Goal: Task Accomplishment & Management: Manage account settings

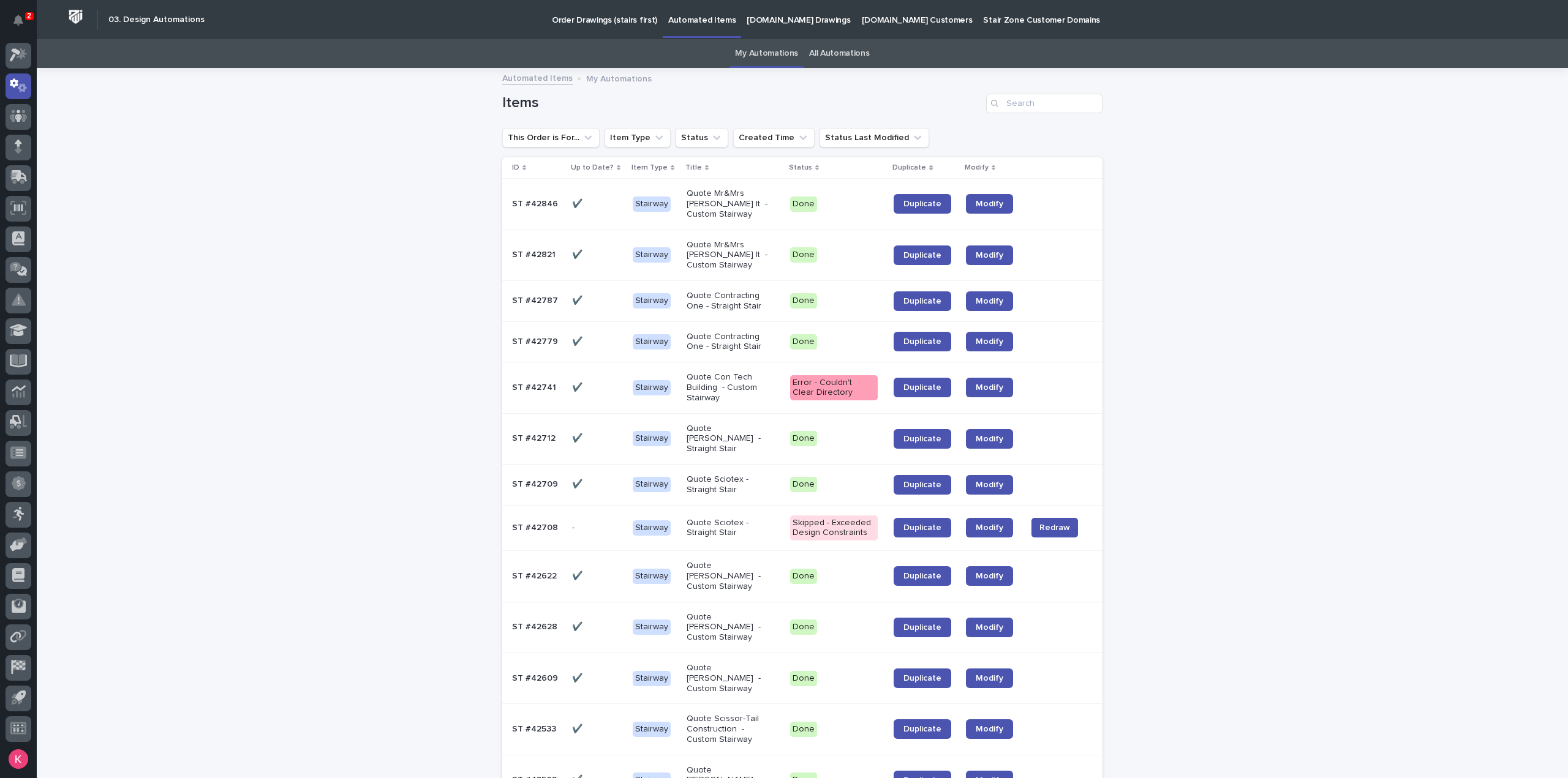
drag, startPoint x: 1199, startPoint y: 387, endPoint x: 1209, endPoint y: 387, distance: 10.0
click at [1032, 323] on td at bounding box center [1062, 342] width 81 height 41
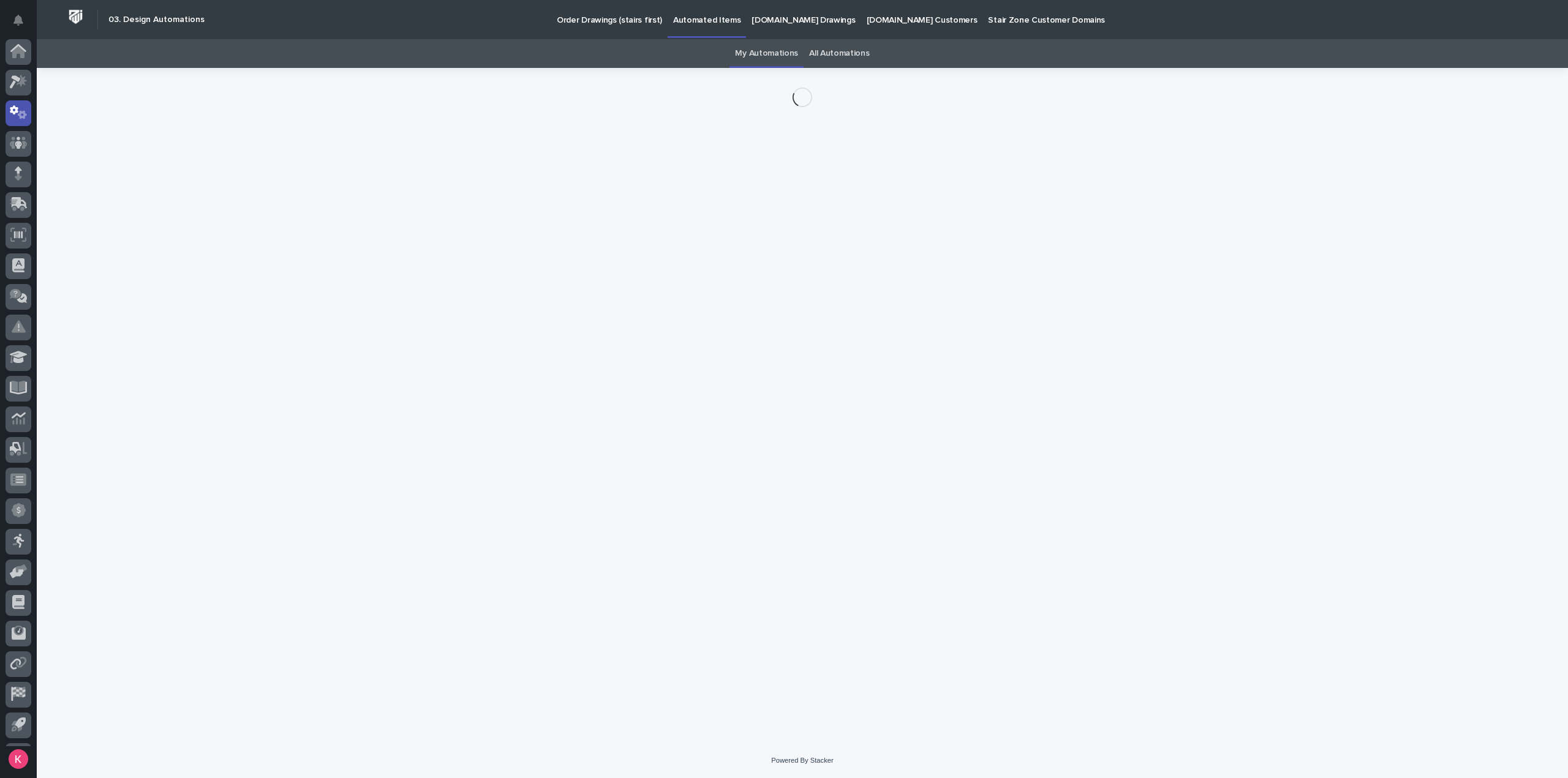
scroll to position [27, 0]
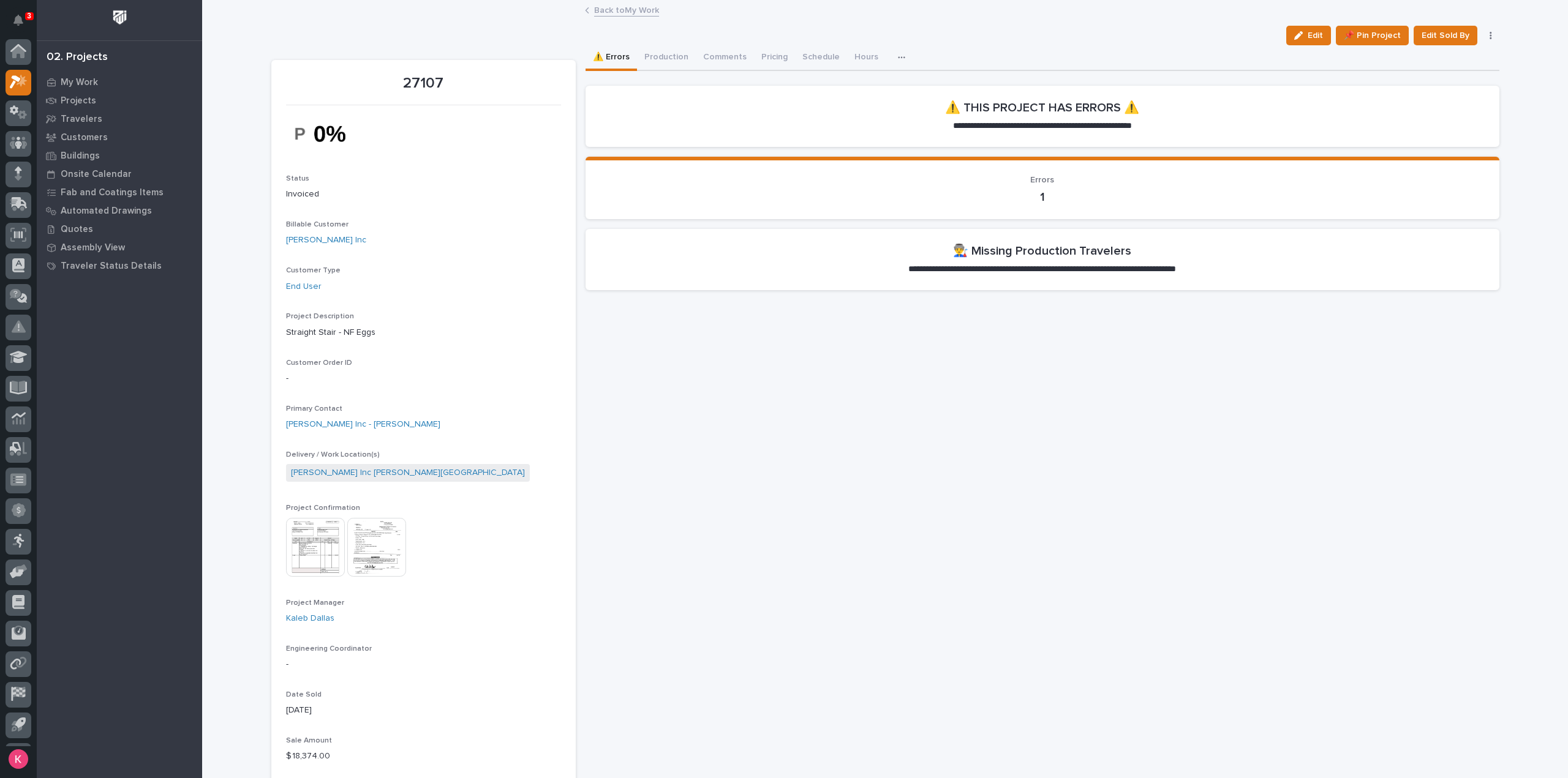
scroll to position [27, 0]
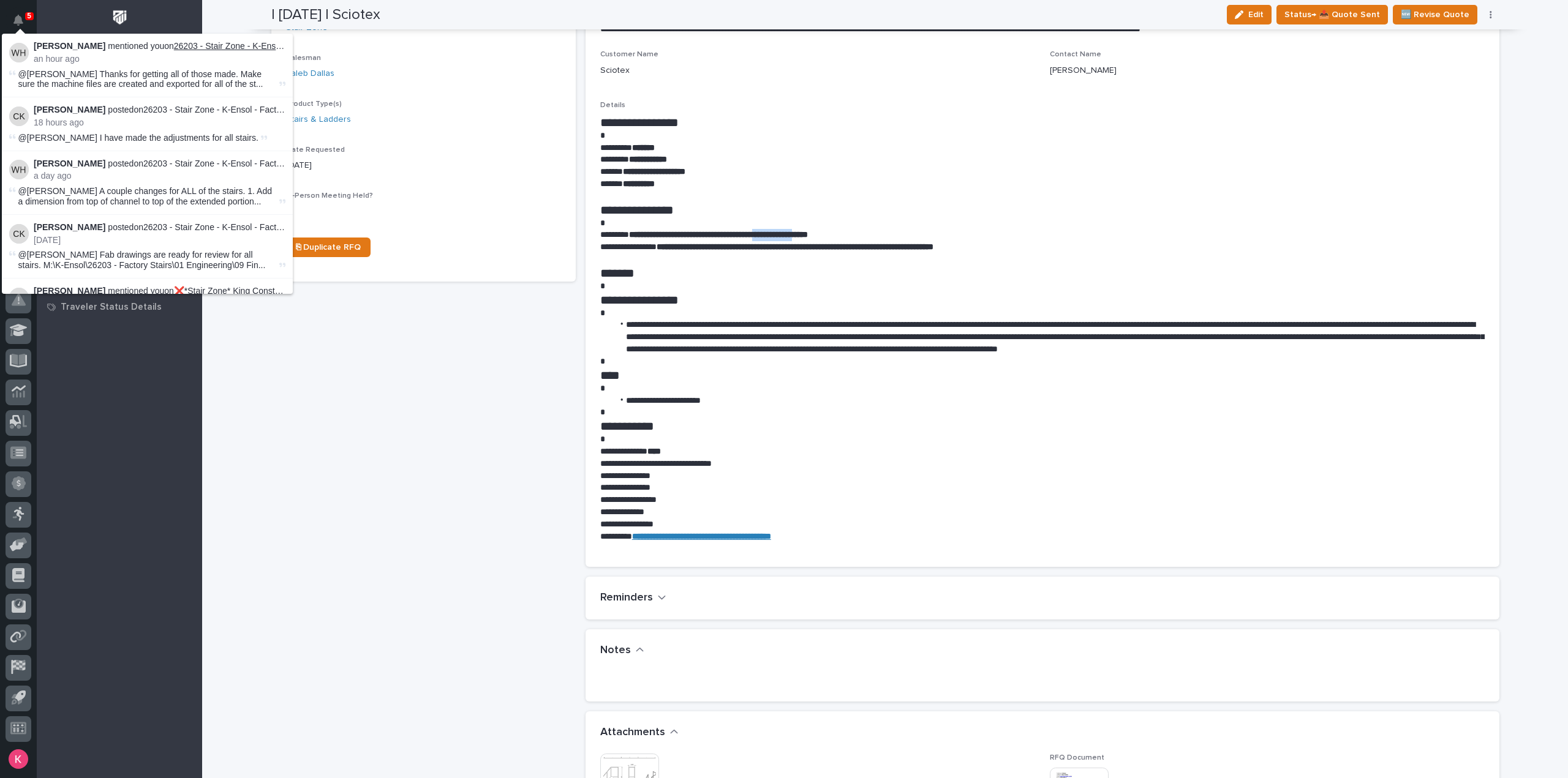
click at [225, 46] on link "26203 - Stair Zone - K-Ensol - Factory Stairs" at bounding box center [258, 46] width 169 height 10
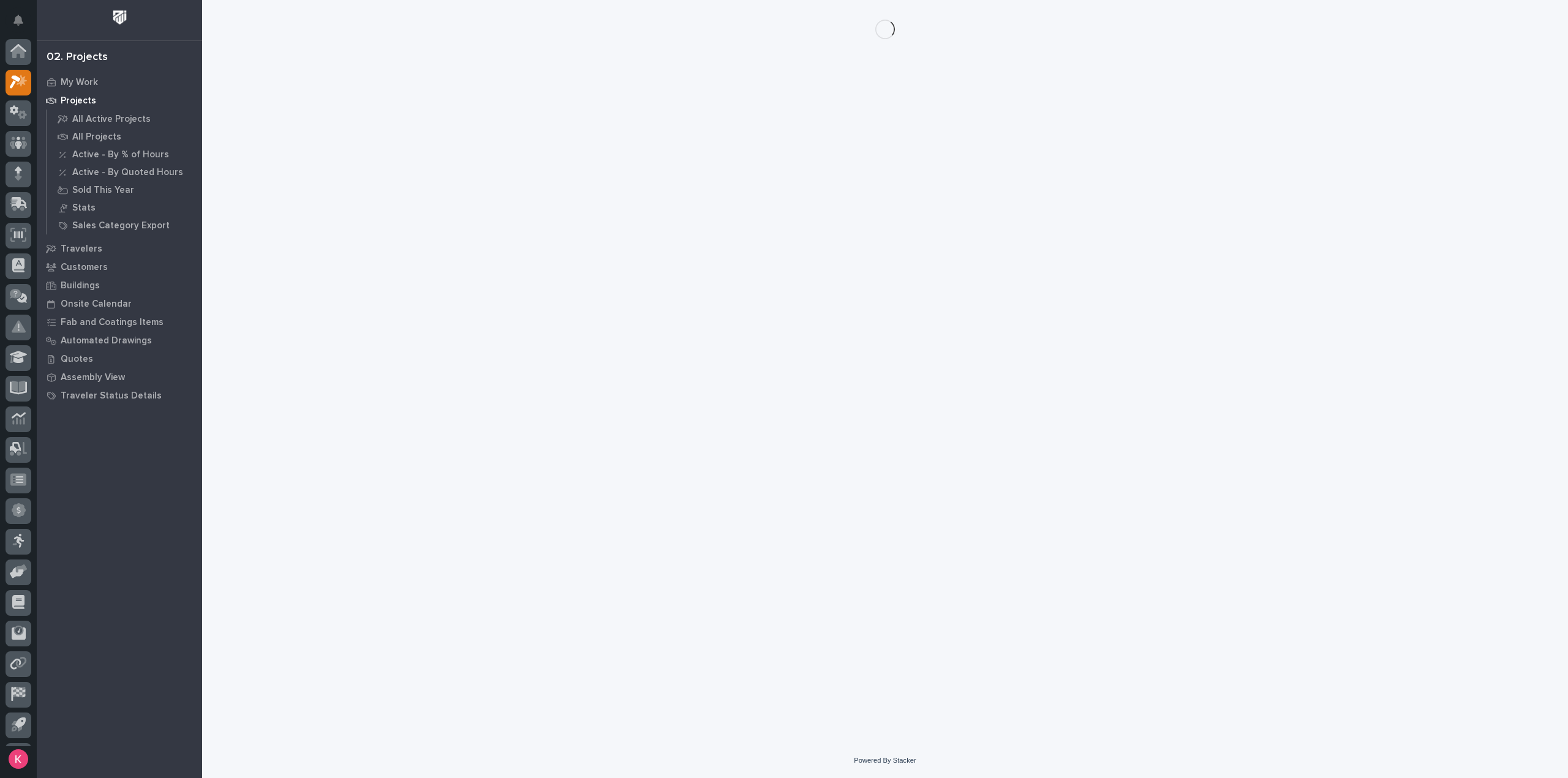
scroll to position [27, 0]
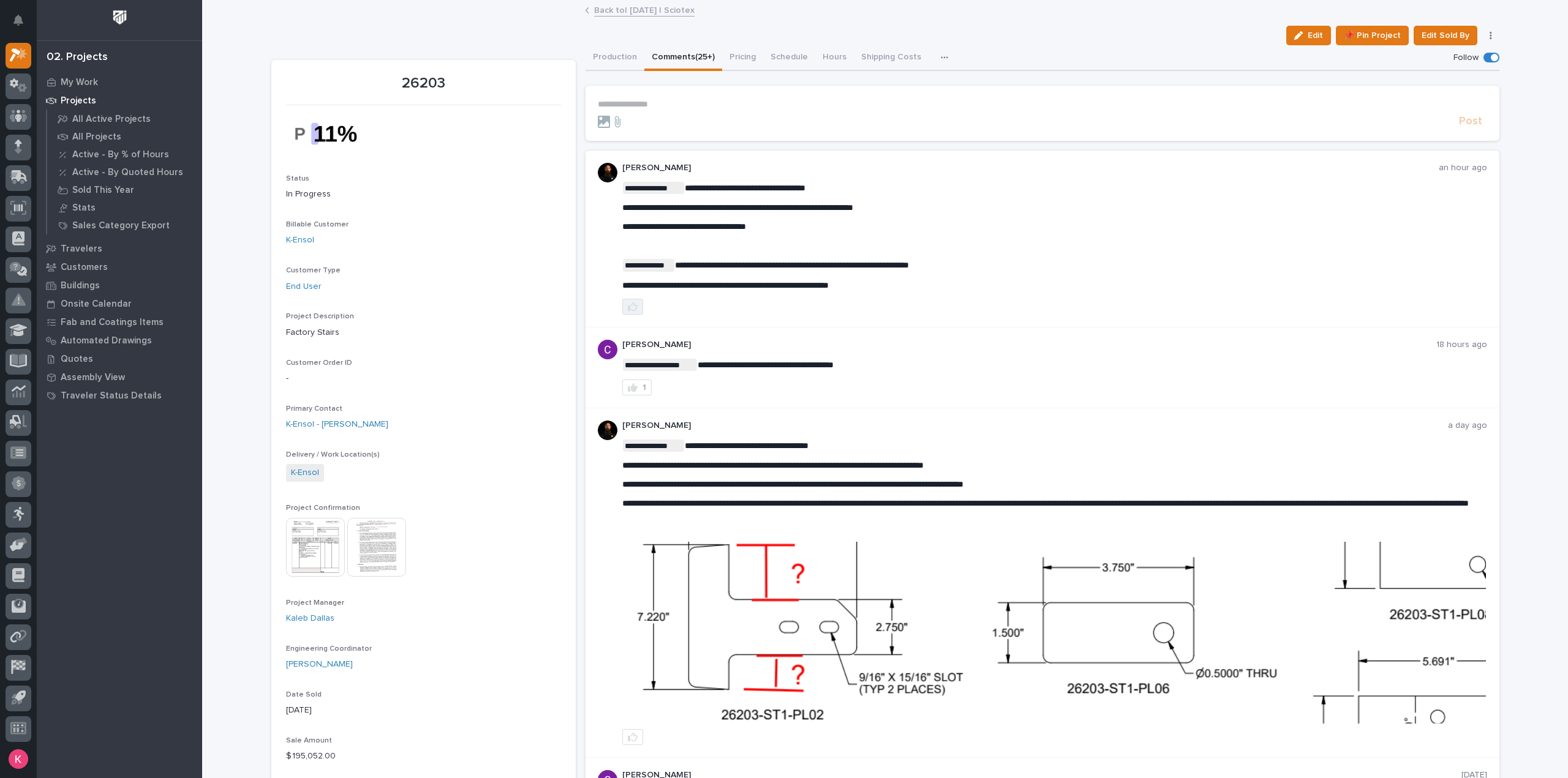
click at [627, 306] on icon "button" at bounding box center [632, 307] width 10 height 8
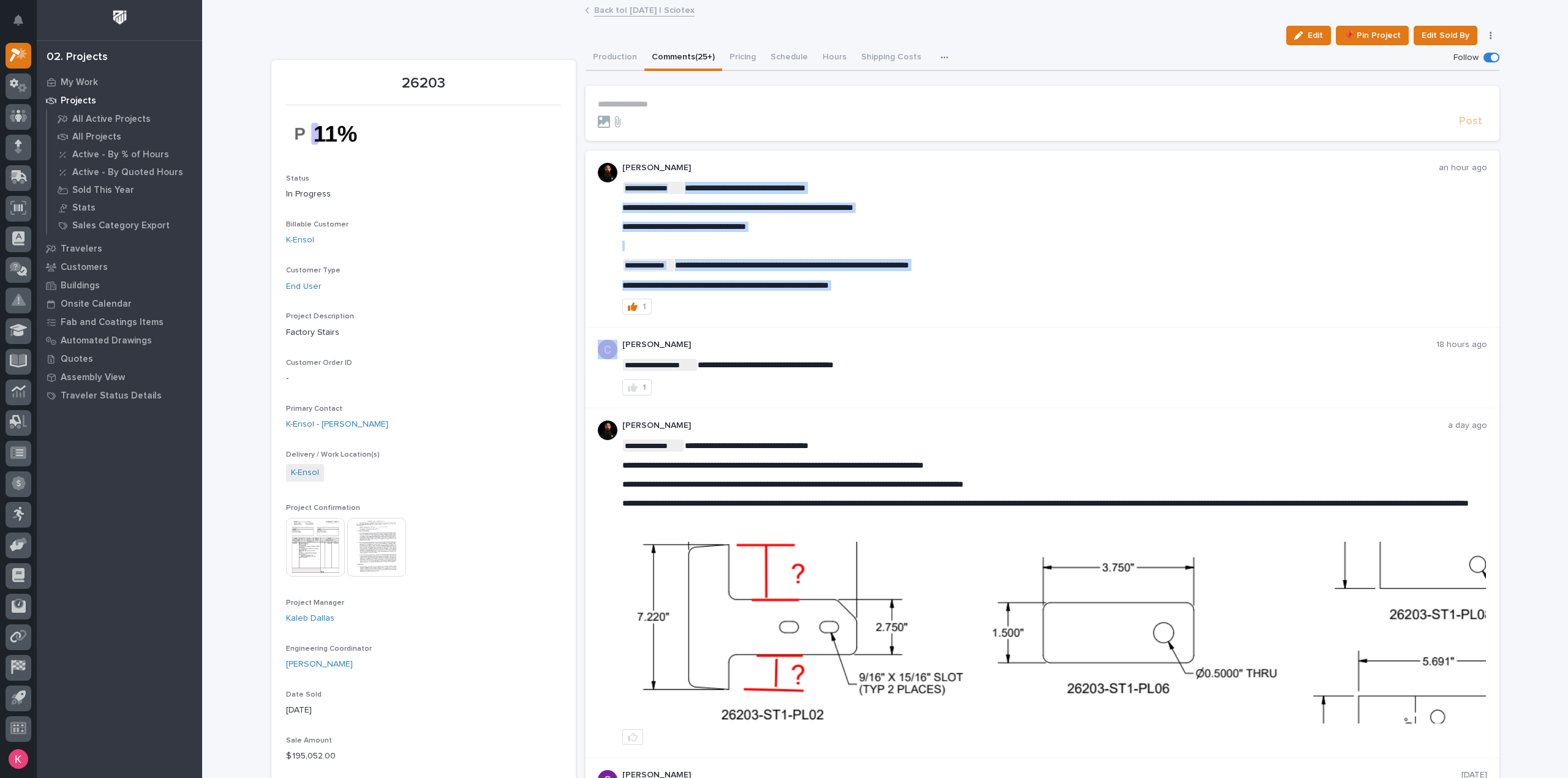
drag, startPoint x: 885, startPoint y: 284, endPoint x: 630, endPoint y: 294, distance: 255.2
click at [630, 294] on div "**********" at bounding box center [1054, 239] width 865 height 152
click at [636, 297] on div "**********" at bounding box center [1054, 239] width 865 height 152
click at [756, 307] on div "1" at bounding box center [1054, 307] width 865 height 16
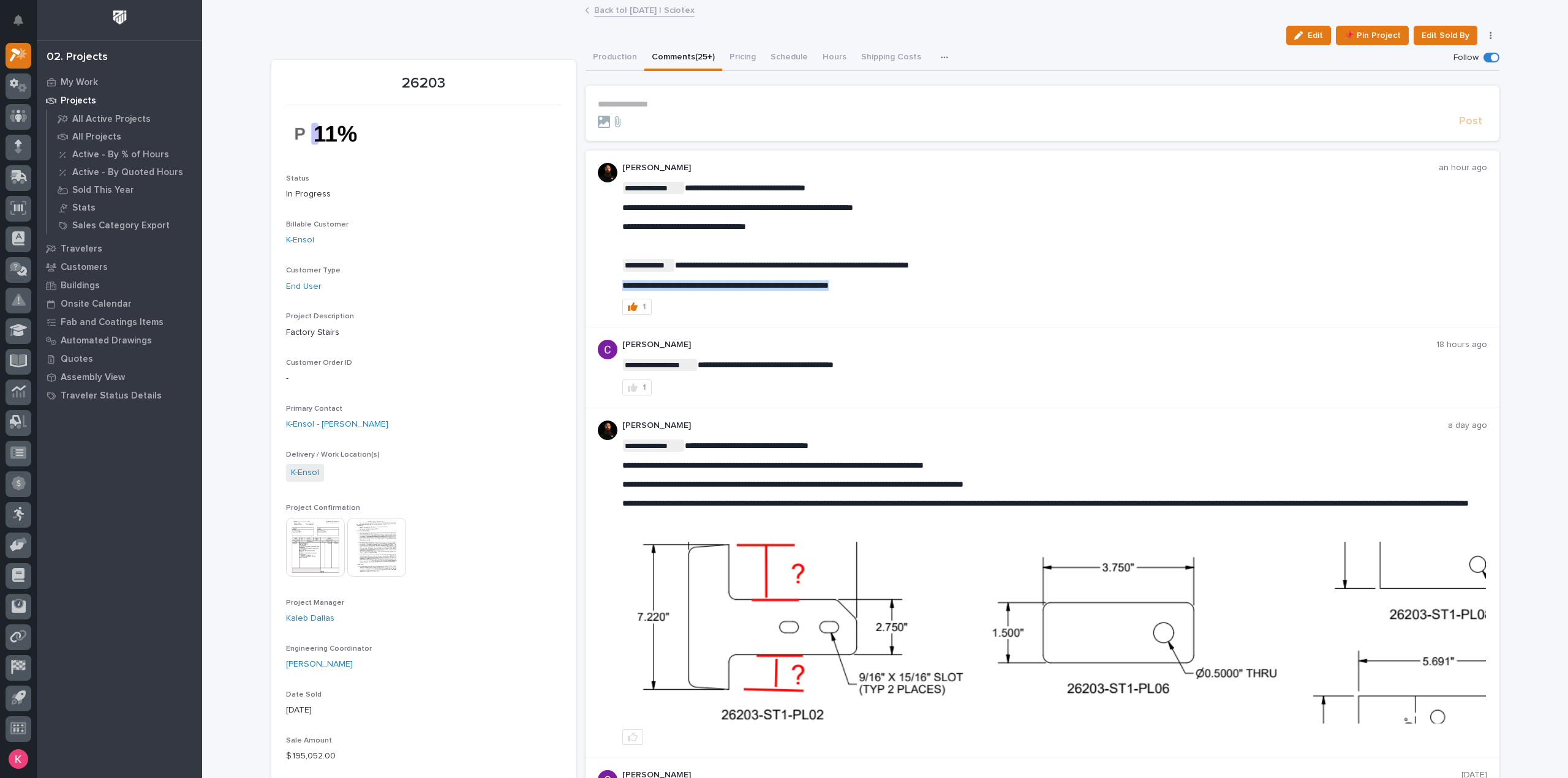
drag, startPoint x: 878, startPoint y: 285, endPoint x: 608, endPoint y: 283, distance: 270.0
click at [608, 283] on div "**********" at bounding box center [1042, 239] width 913 height 177
copy span "**********"
click at [615, 12] on link "Back to | 09/29/2025 | Sciotex" at bounding box center [645, 9] width 101 height 14
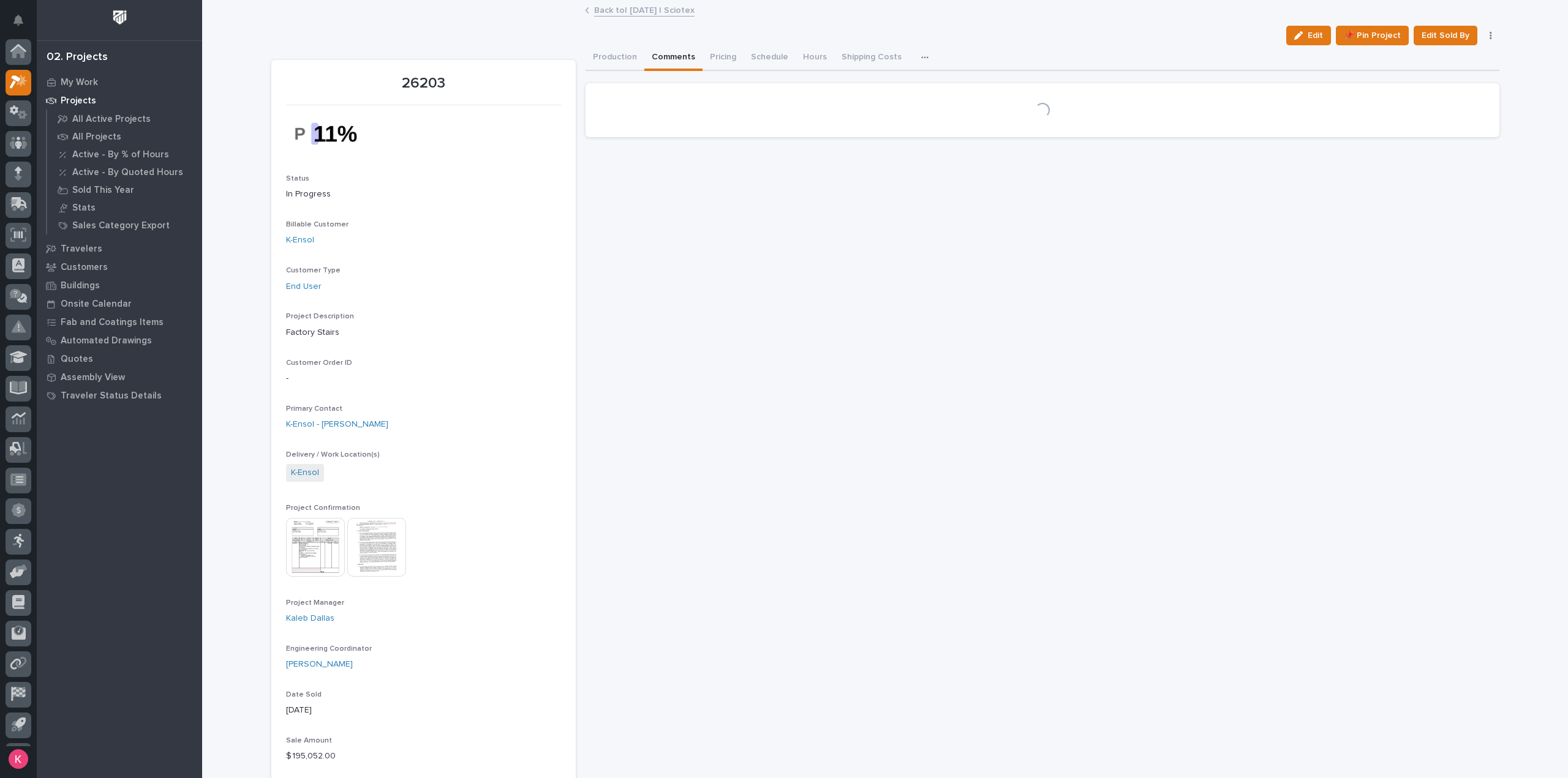
scroll to position [27, 0]
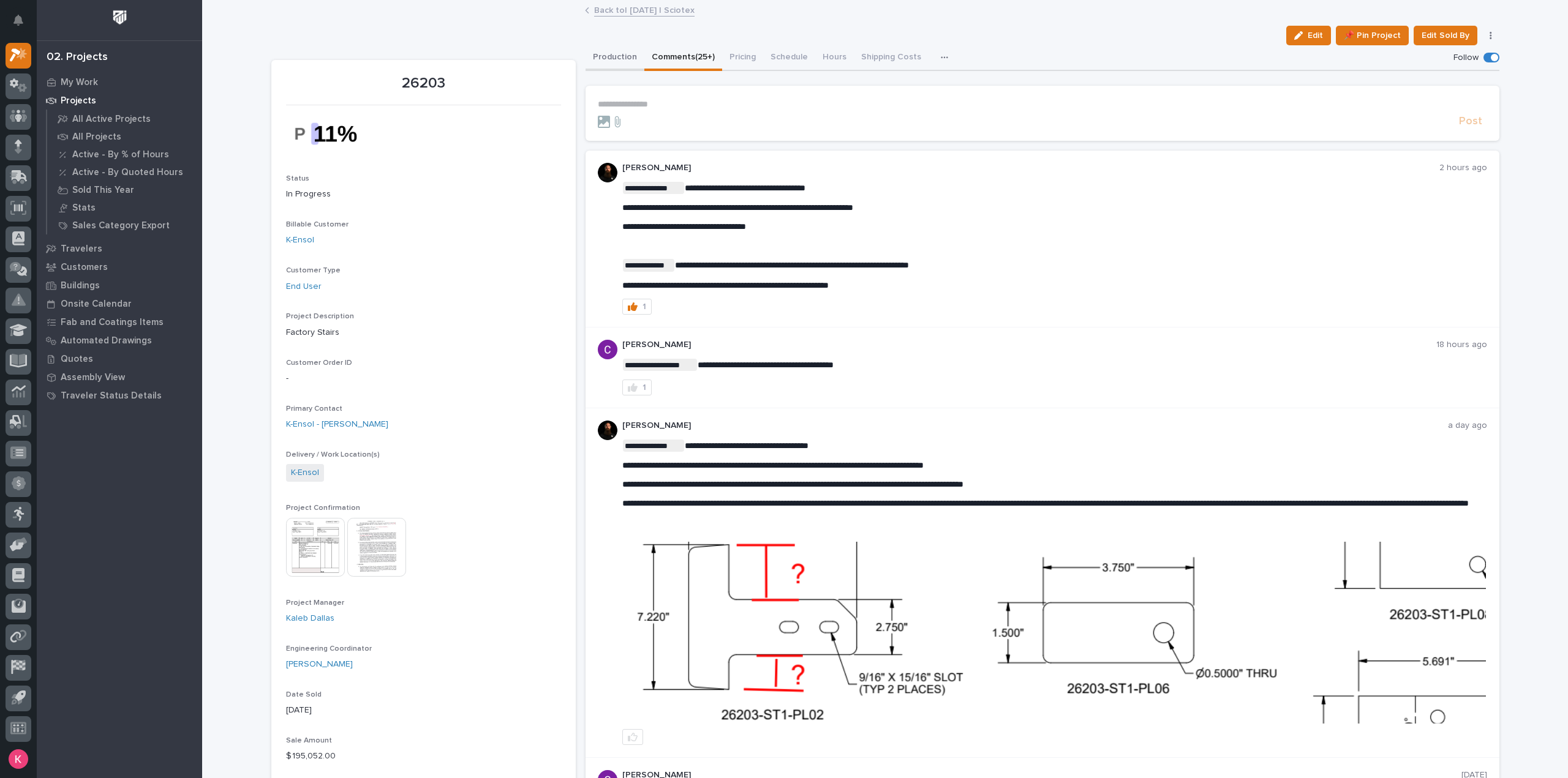
click at [604, 56] on button "Production" at bounding box center [614, 58] width 59 height 26
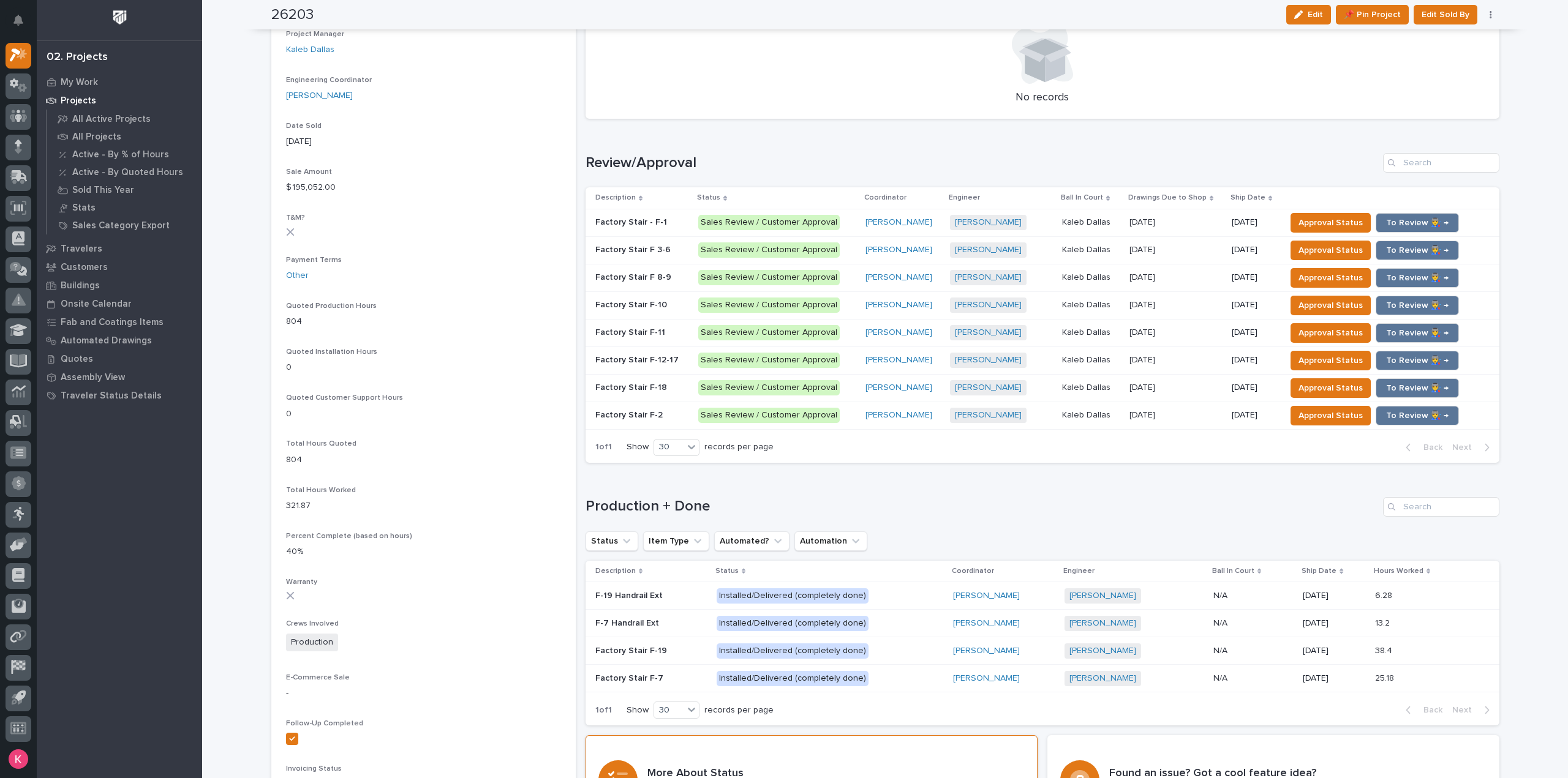
scroll to position [517, 0]
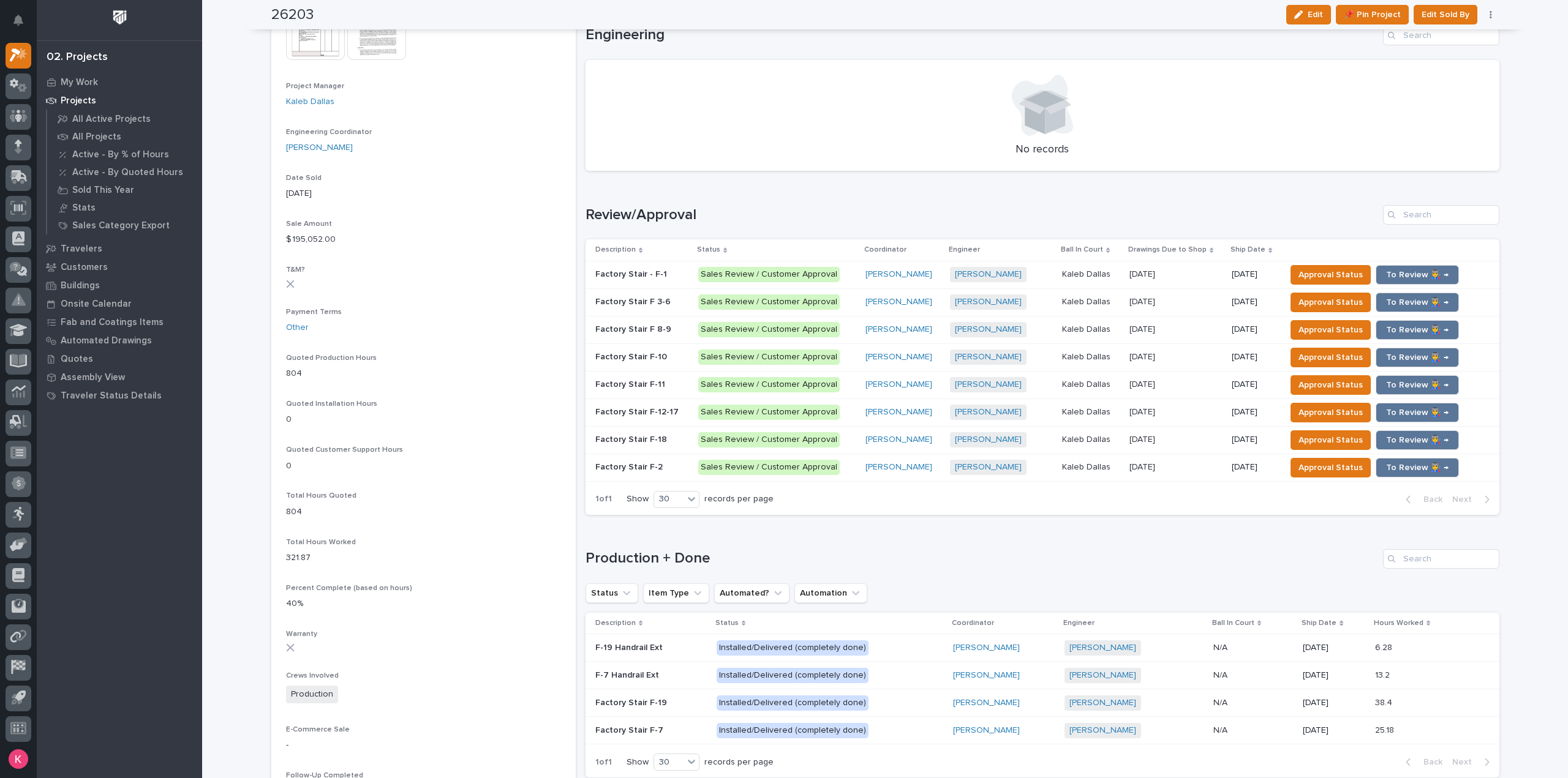
click at [1242, 274] on p "11/07/2025" at bounding box center [1254, 274] width 45 height 11
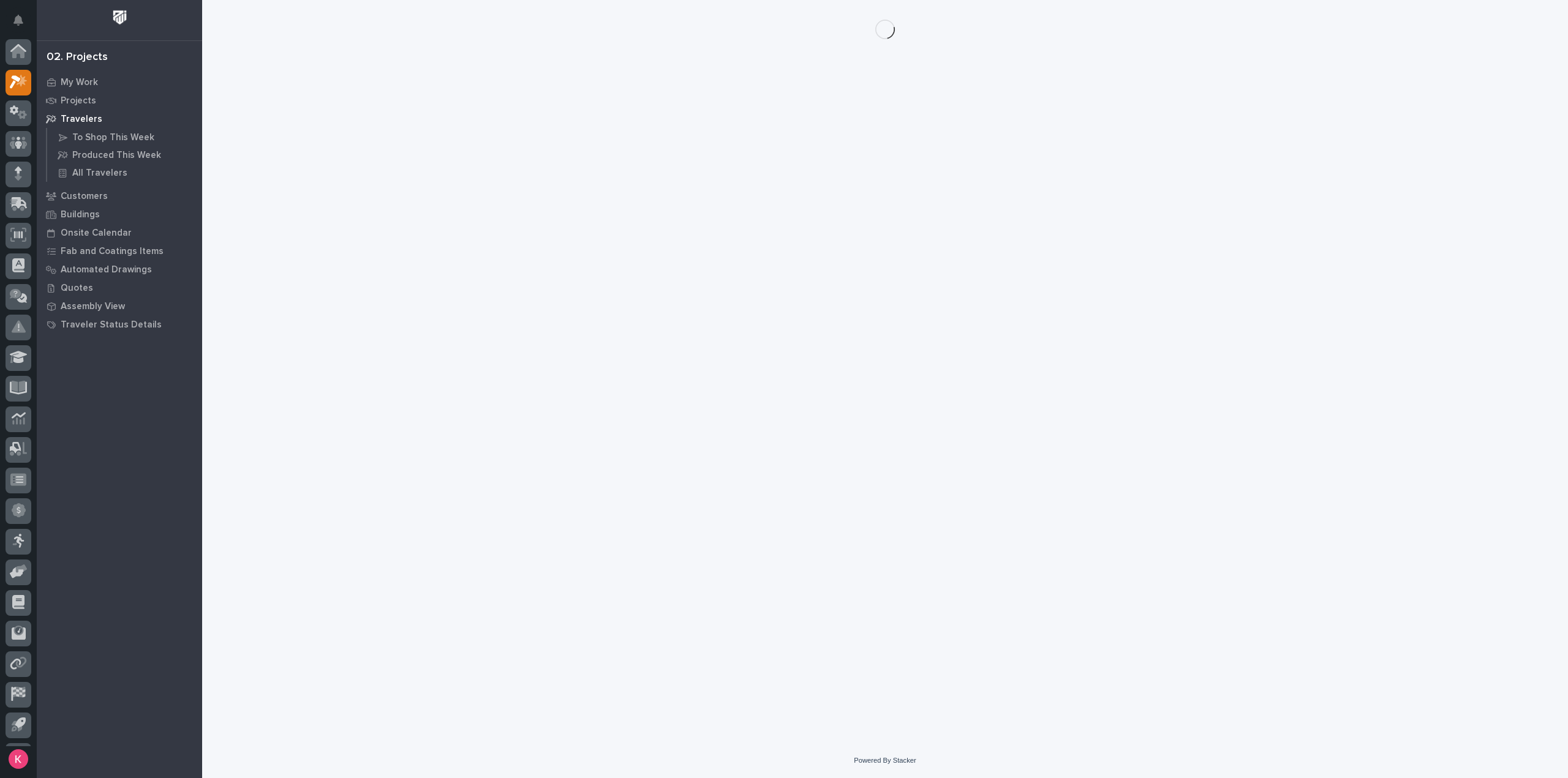
scroll to position [27, 0]
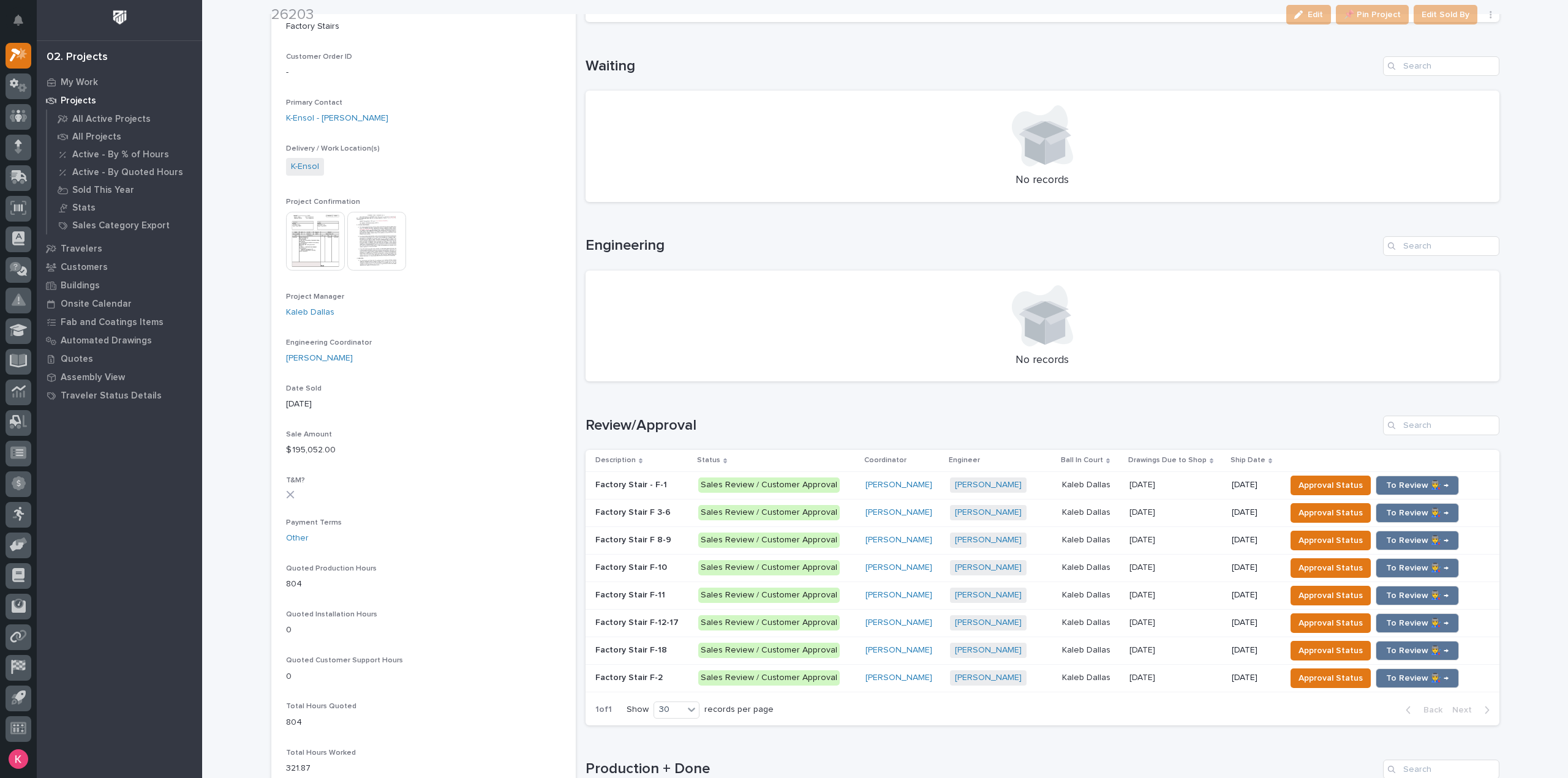
scroll to position [551, 0]
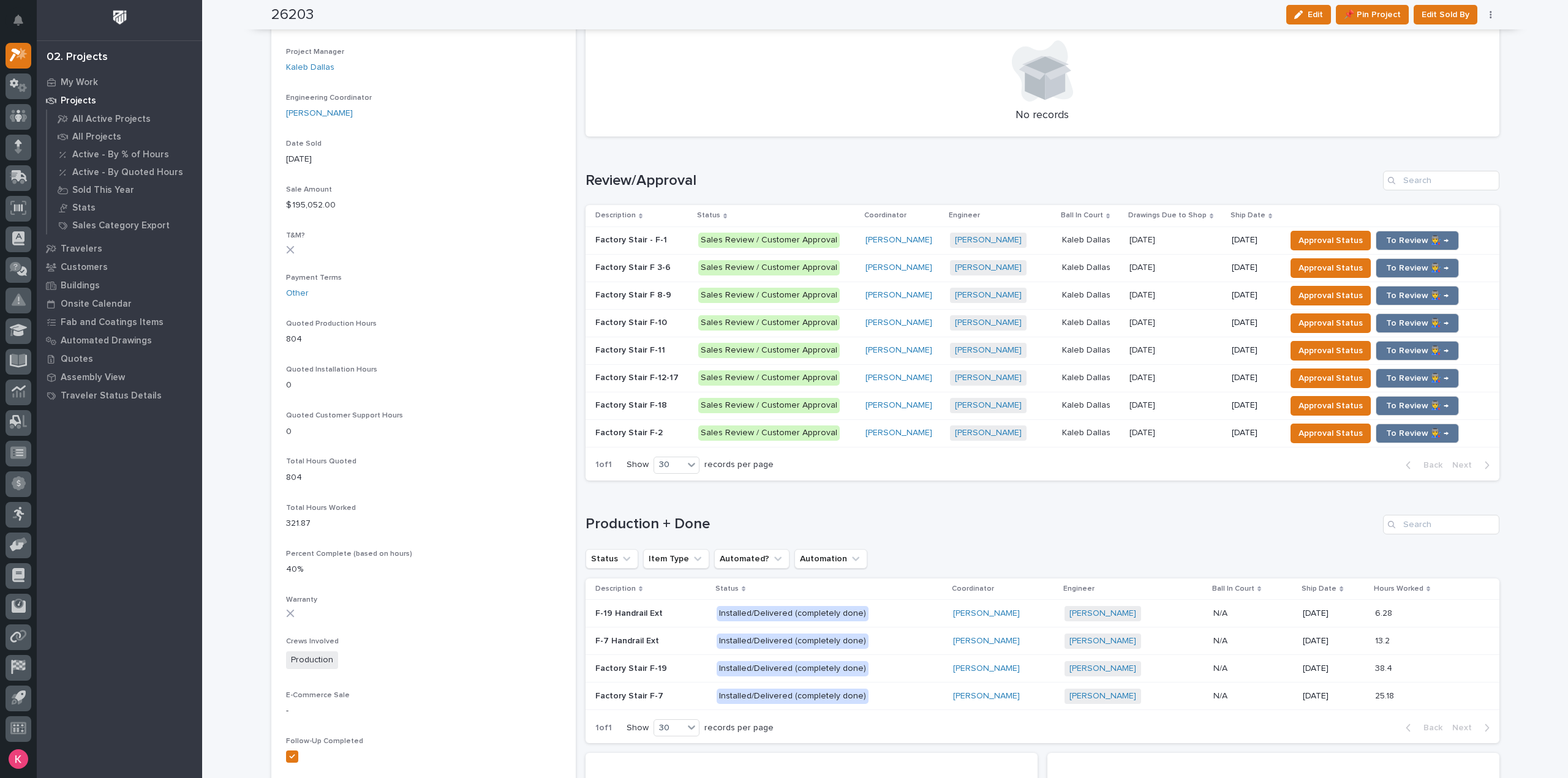
drag, startPoint x: 1185, startPoint y: 244, endPoint x: 1189, endPoint y: 180, distance: 64.1
click at [1189, 180] on h1 "Review/Approval" at bounding box center [981, 181] width 792 height 18
drag, startPoint x: 1180, startPoint y: 244, endPoint x: 1160, endPoint y: 243, distance: 20.0
drag, startPoint x: 1160, startPoint y: 243, endPoint x: 1190, endPoint y: 209, distance: 45.3
click at [1190, 209] on th "Drawings Due to Shop" at bounding box center [1176, 216] width 102 height 21
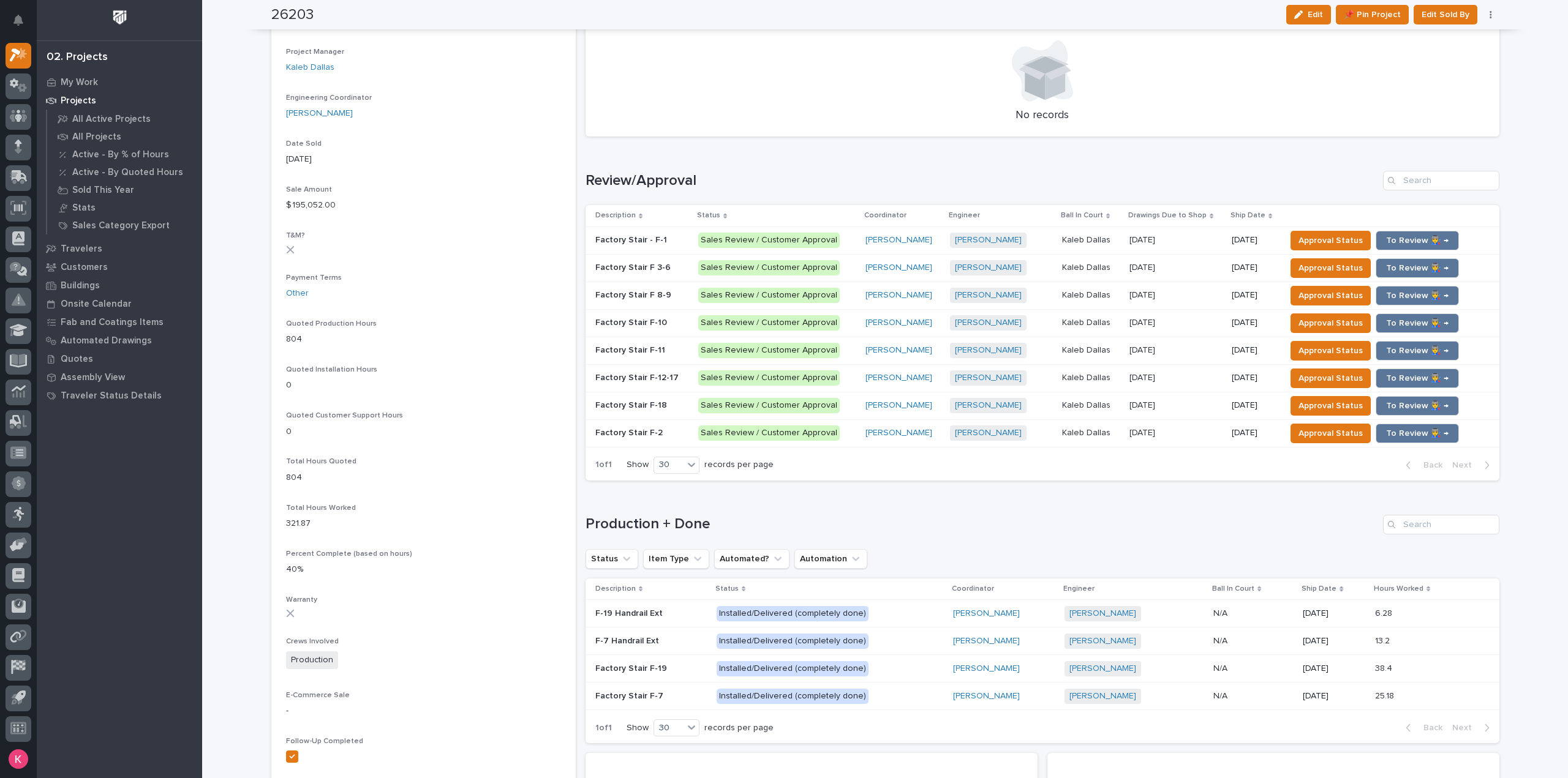
drag, startPoint x: 837, startPoint y: 246, endPoint x: 861, endPoint y: 178, distance: 72.1
click at [861, 178] on h1 "Review/Approval" at bounding box center [981, 181] width 792 height 18
click at [833, 238] on p "Sales Review / Customer Approval" at bounding box center [777, 240] width 157 height 16
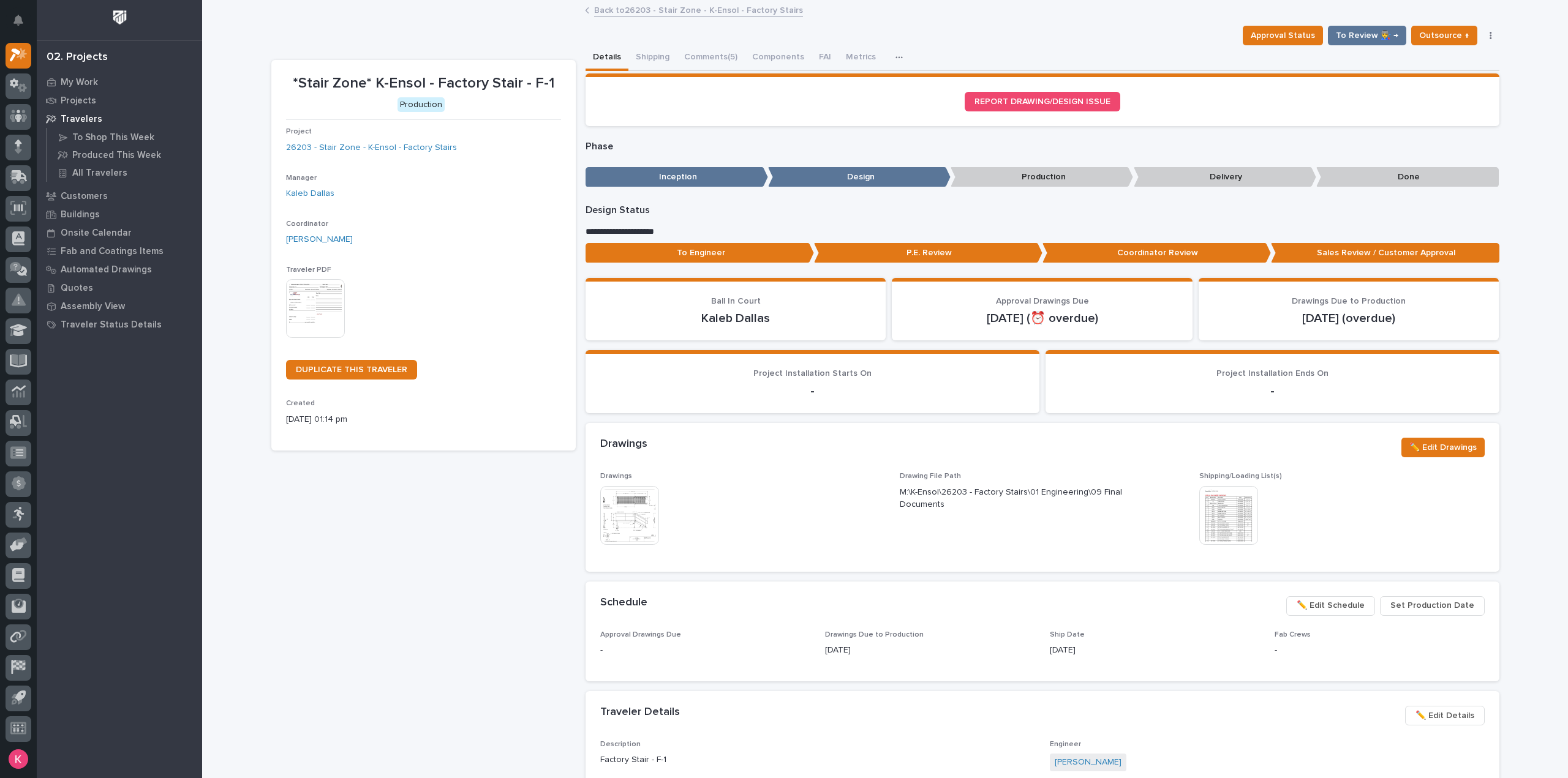
scroll to position [184, 0]
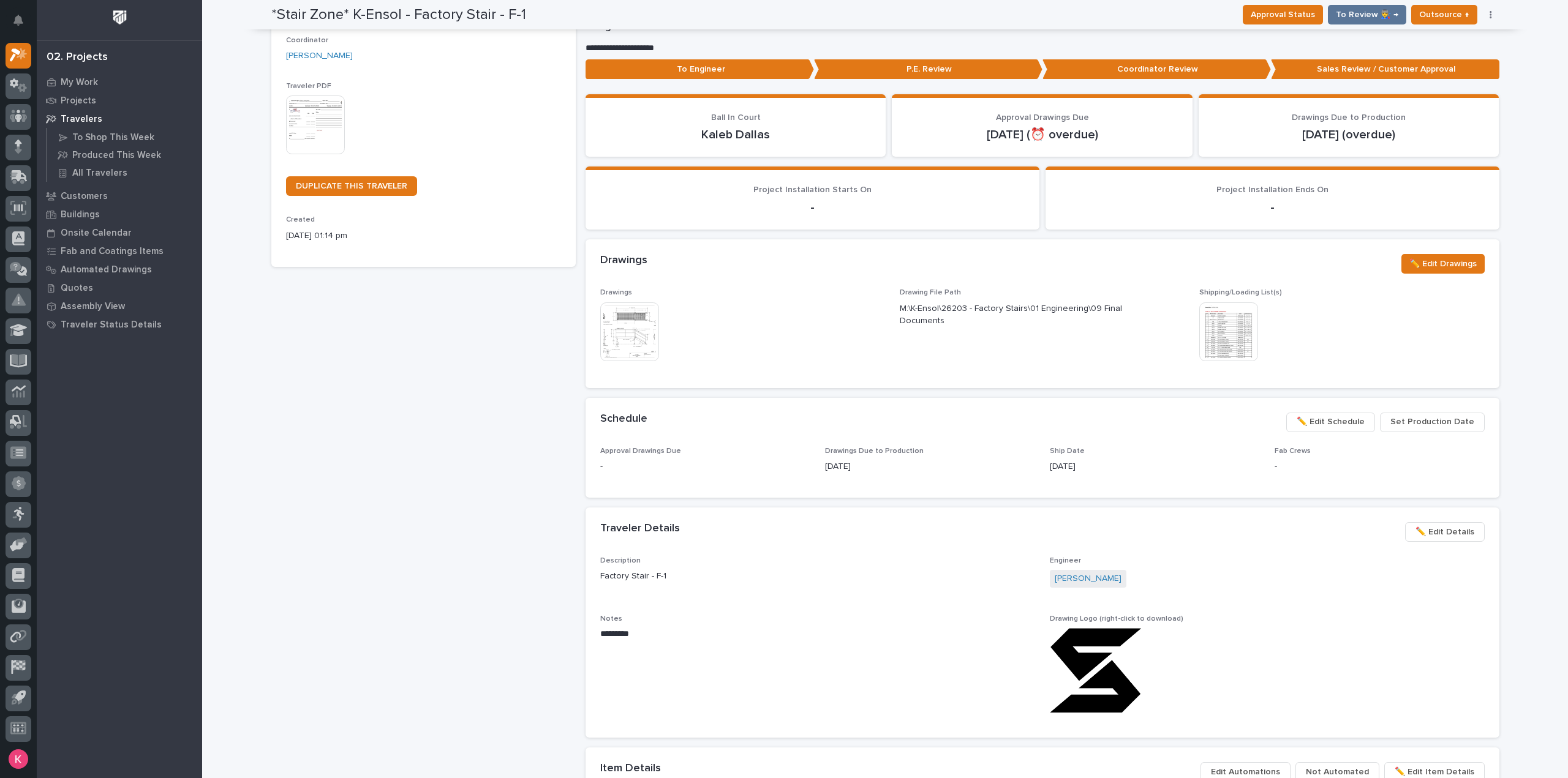
click at [1458, 424] on span "Set Production Date" at bounding box center [1432, 422] width 84 height 15
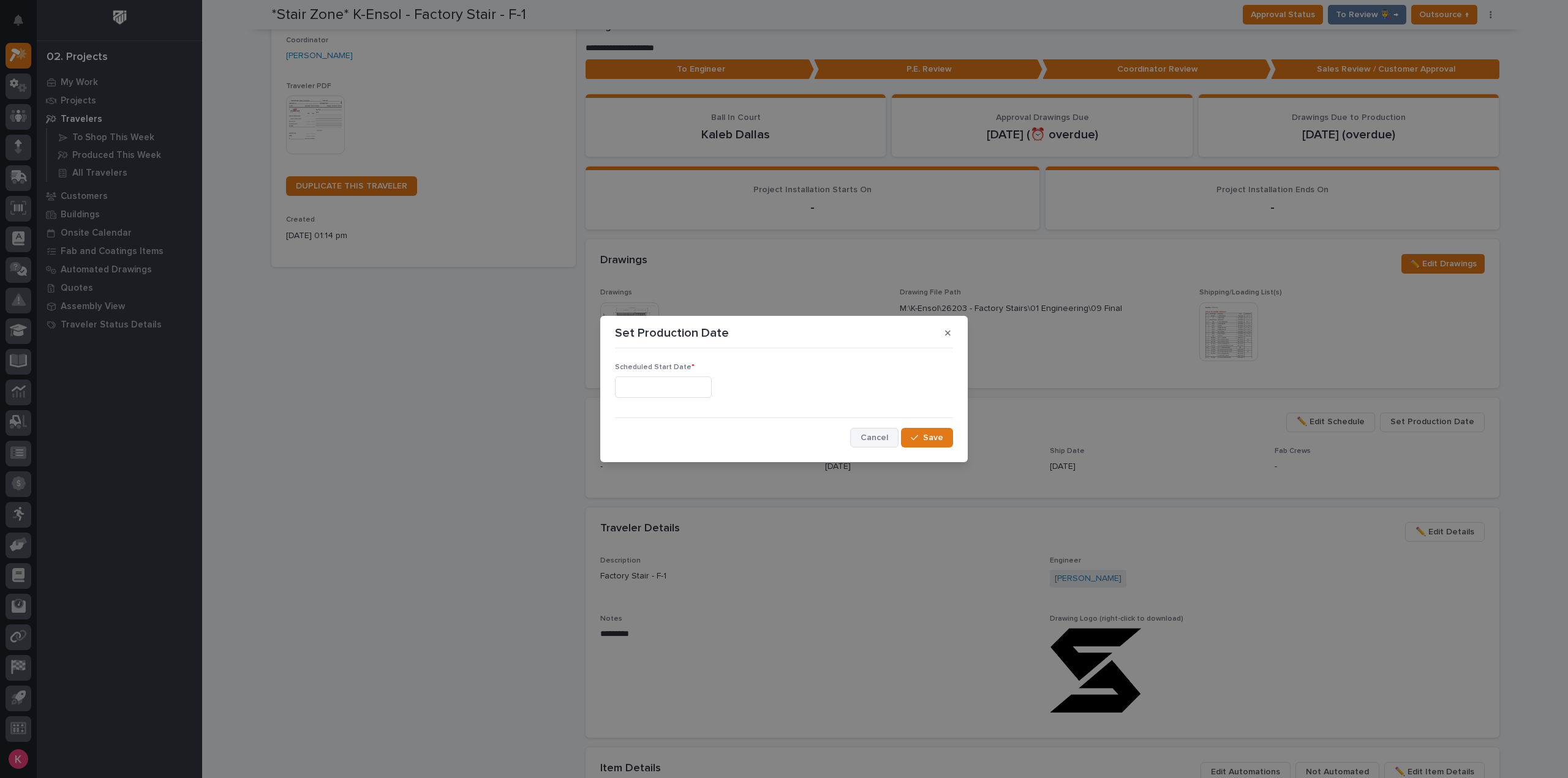
click at [888, 439] on span "Cancel" at bounding box center [874, 437] width 27 height 11
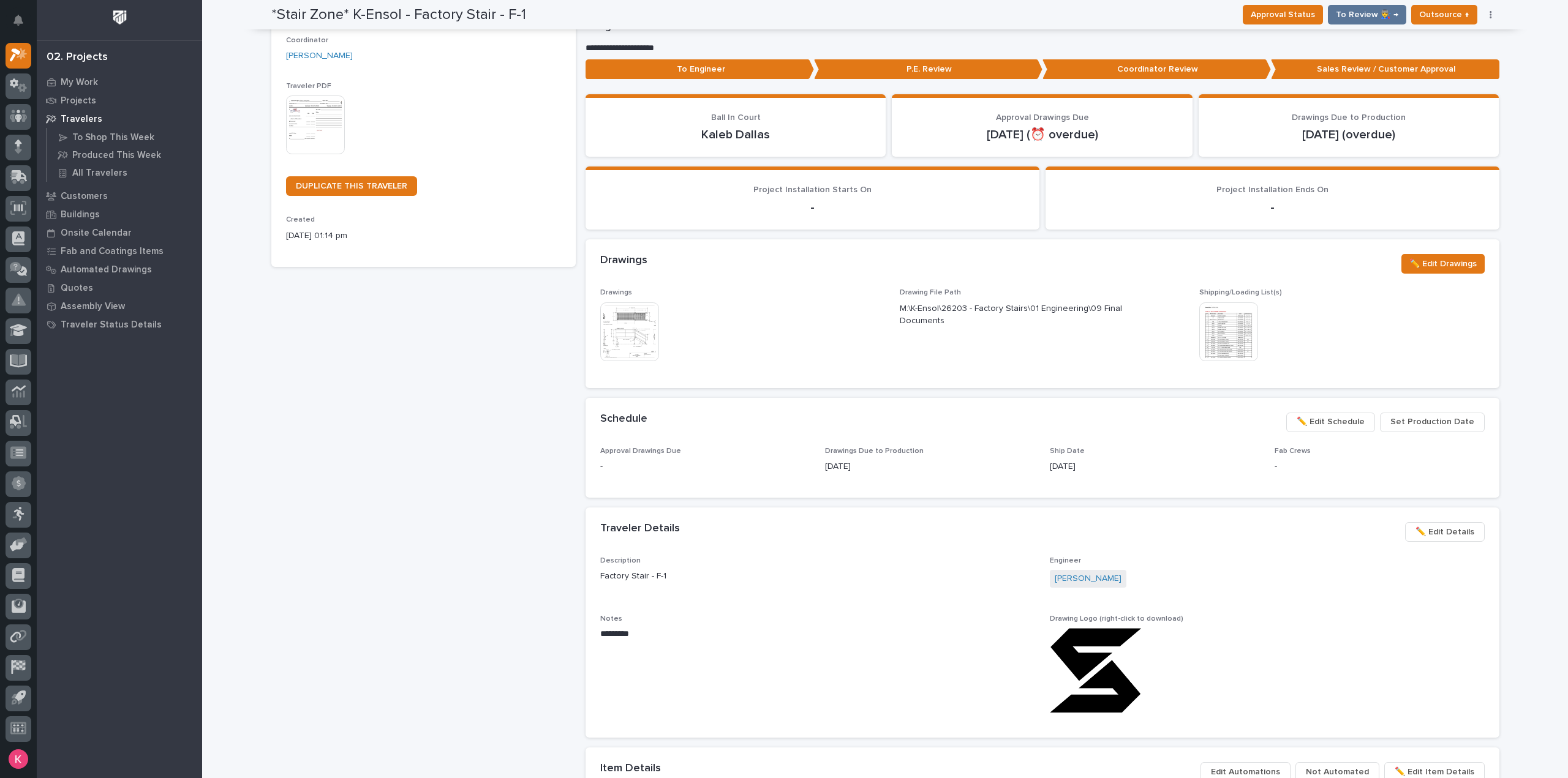
click at [1344, 429] on button "✏️ Edit Schedule" at bounding box center [1331, 423] width 89 height 20
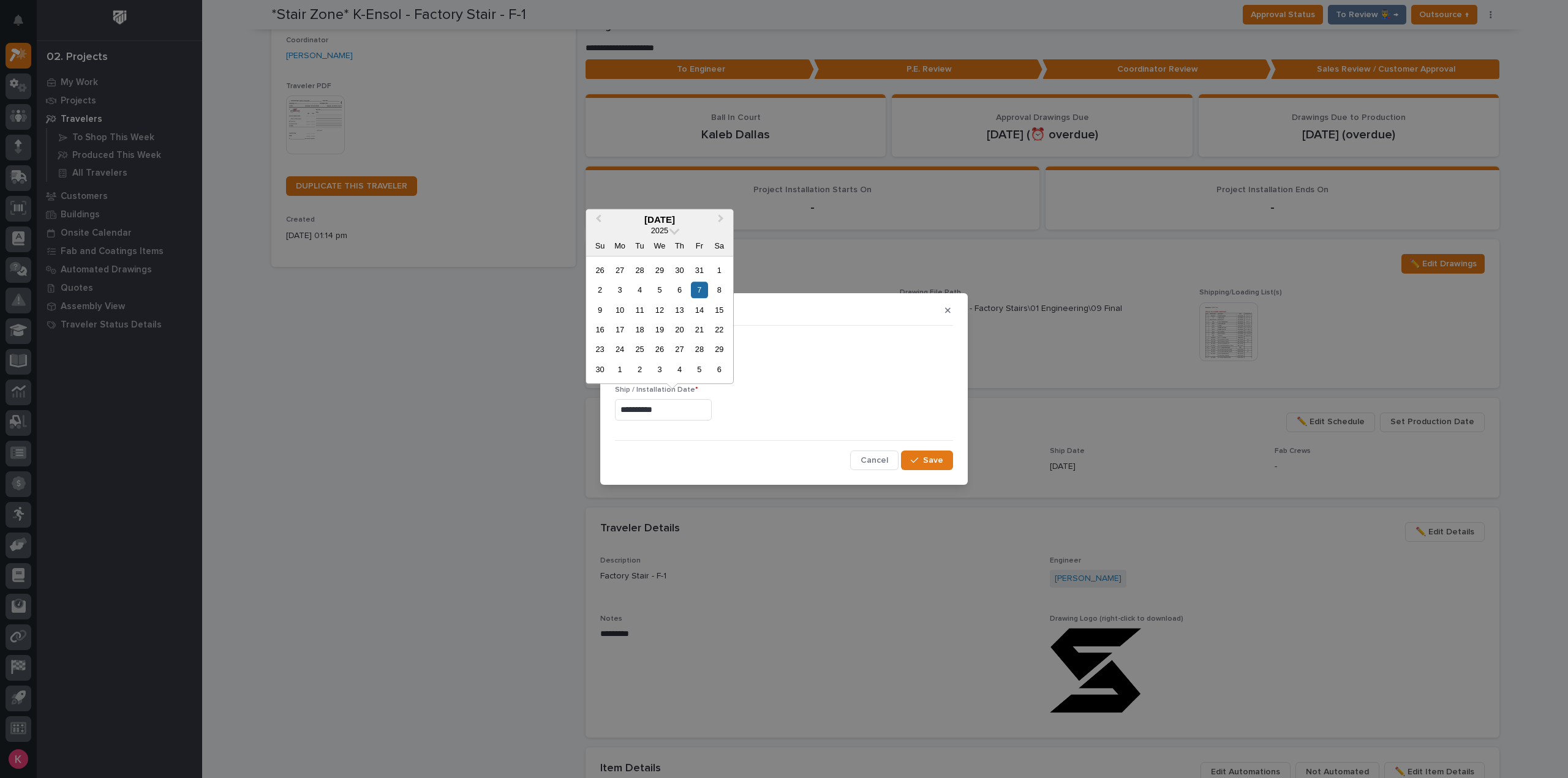
click at [698, 410] on input "**********" at bounding box center [663, 410] width 96 height 21
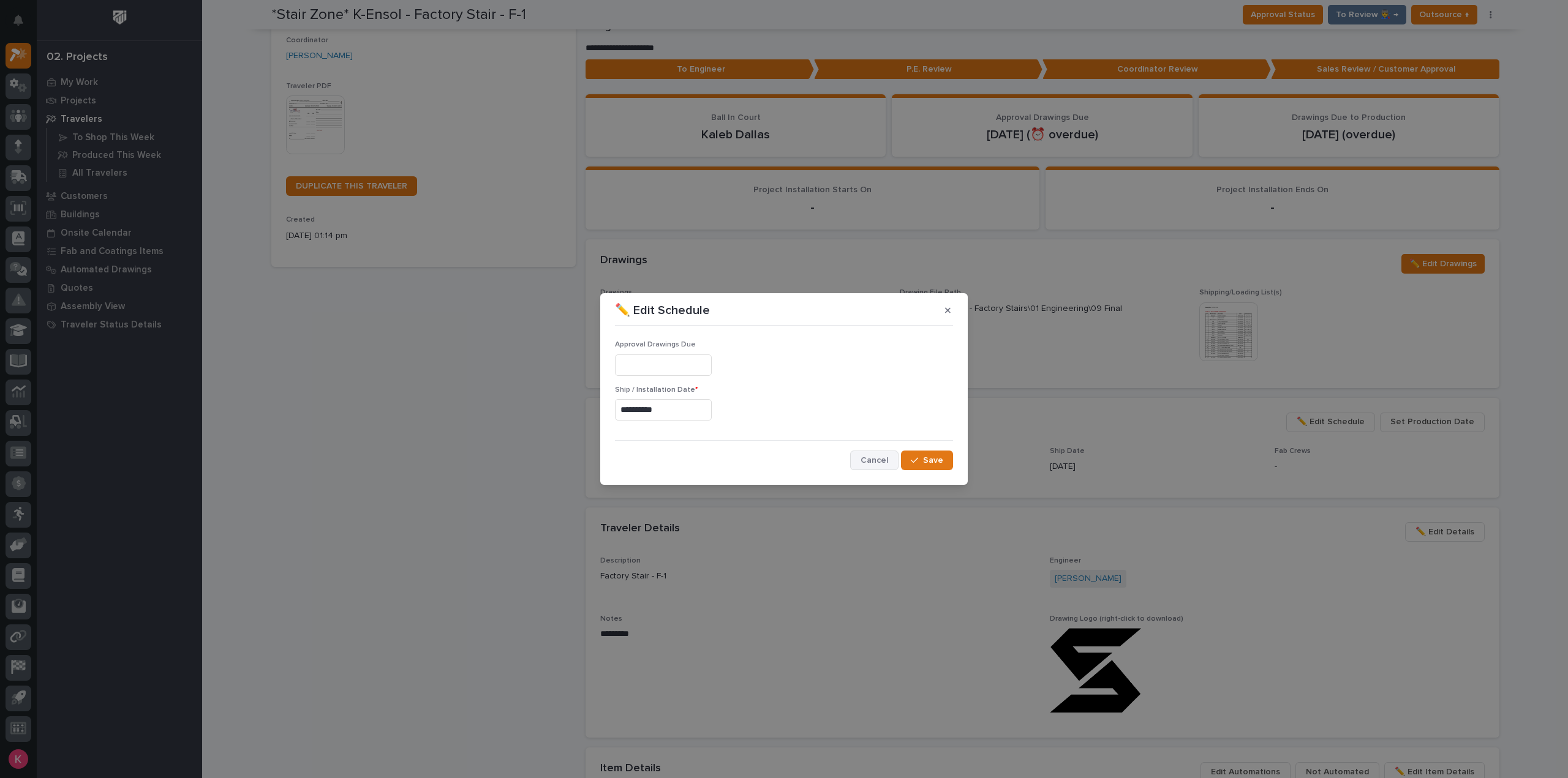
click at [888, 461] on span "Cancel" at bounding box center [874, 460] width 27 height 11
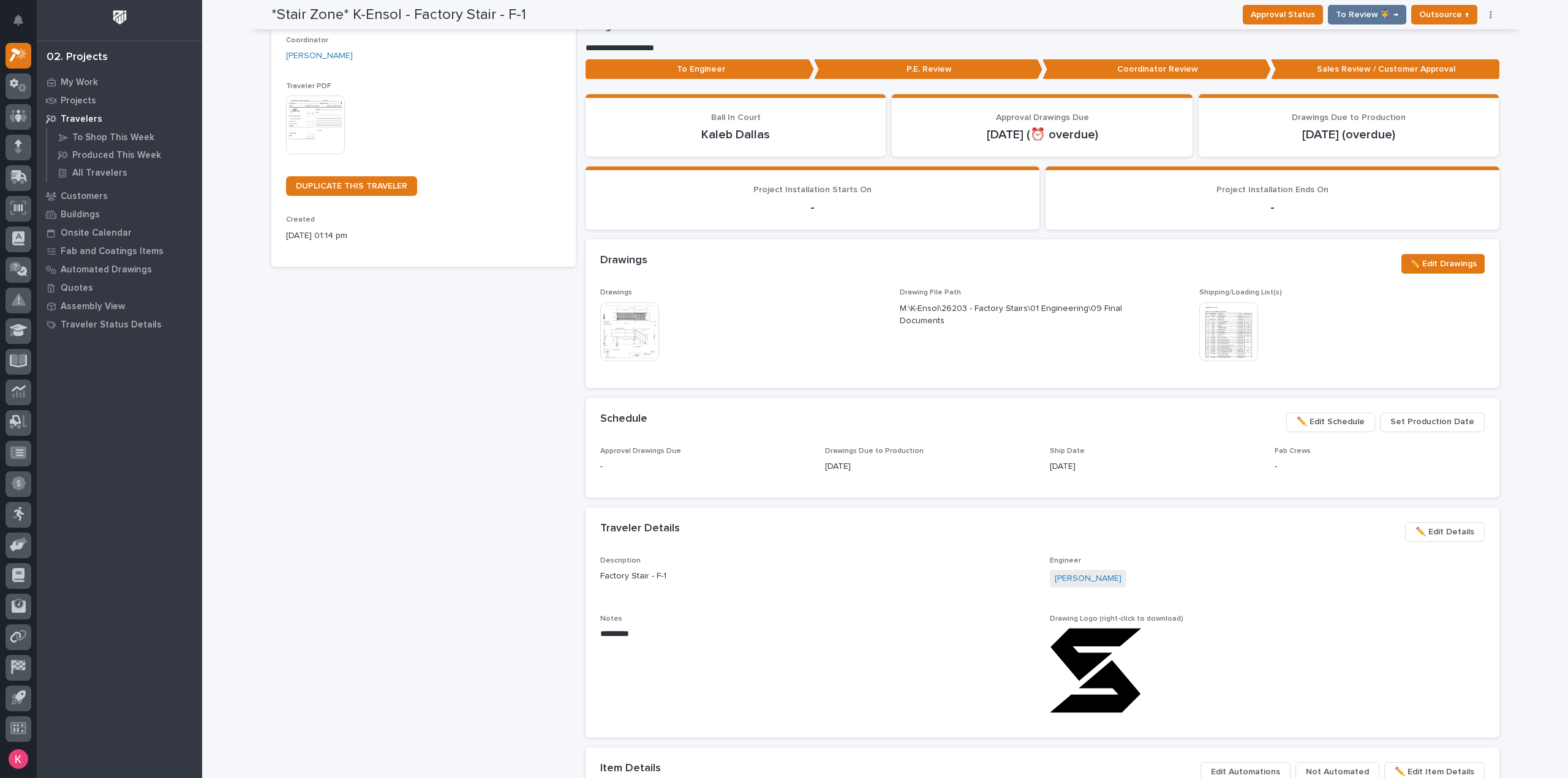
click at [1323, 428] on span "✏️ Edit Schedule" at bounding box center [1331, 422] width 68 height 15
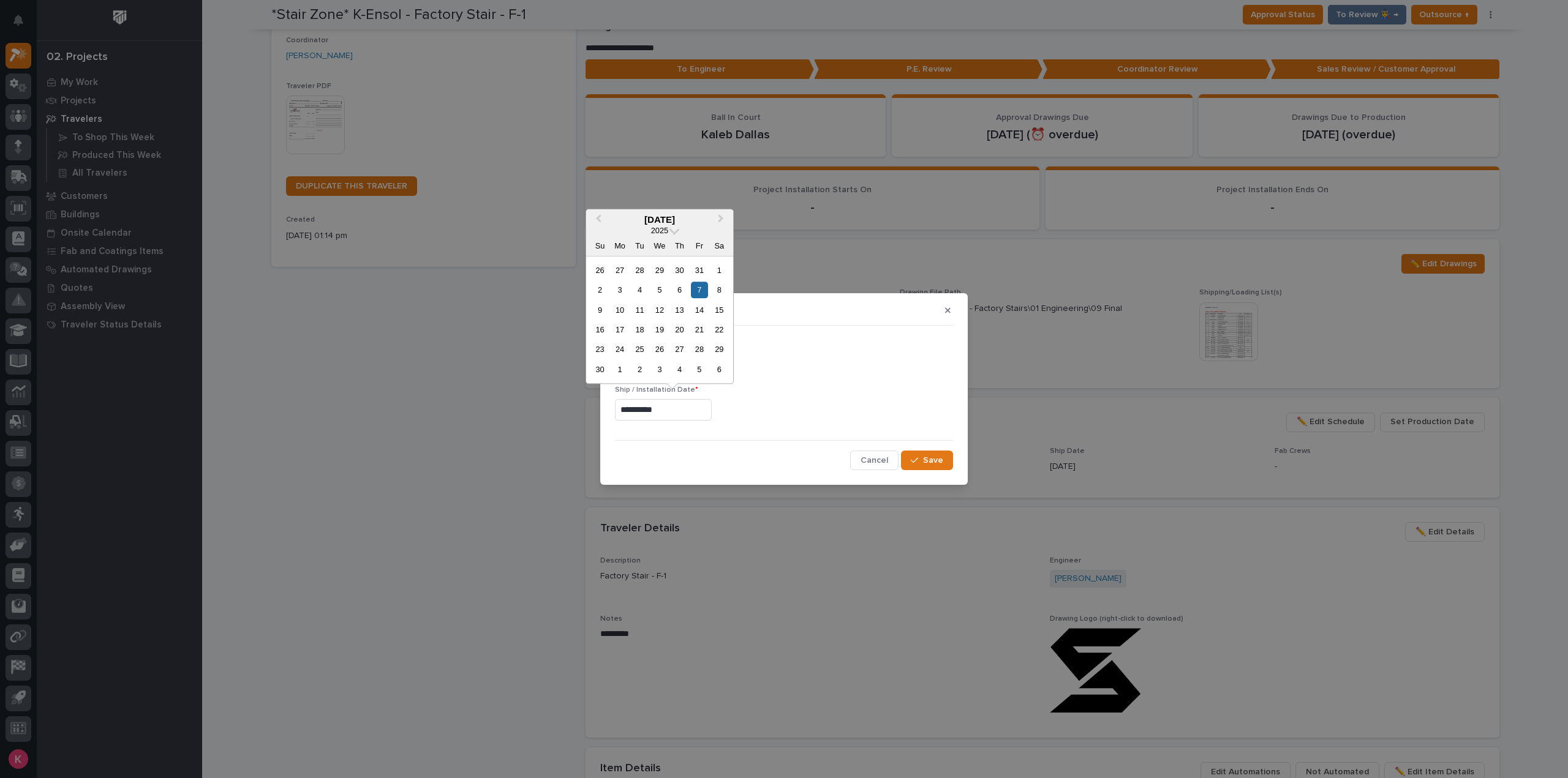
click at [697, 416] on input "**********" at bounding box center [663, 410] width 96 height 21
click at [596, 216] on button "Previous Month" at bounding box center [597, 221] width 20 height 20
click at [724, 216] on button "Next Month" at bounding box center [722, 221] width 20 height 20
click at [721, 218] on span "Next Month" at bounding box center [721, 219] width 0 height 16
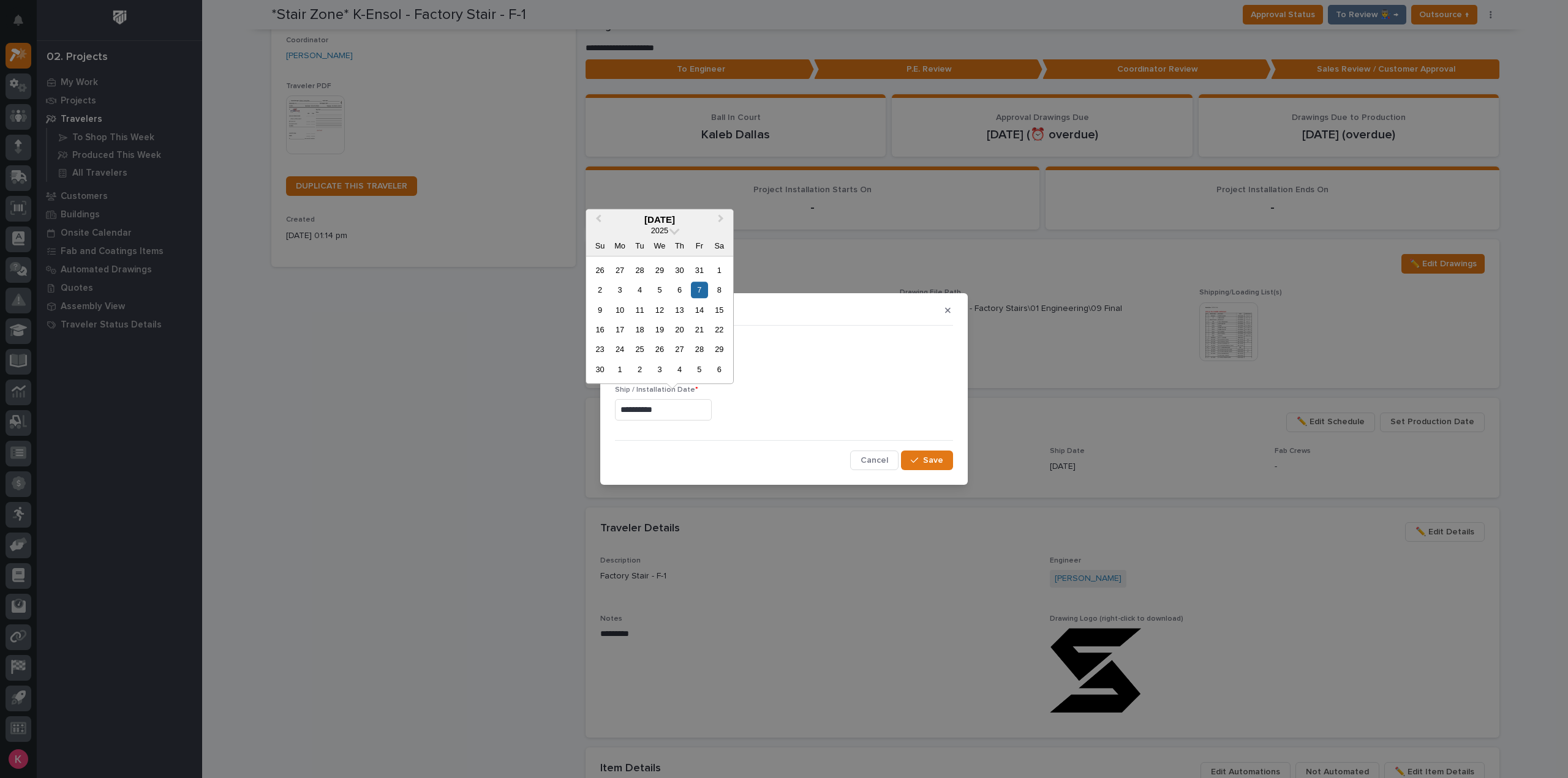
drag, startPoint x: 699, startPoint y: 306, endPoint x: 706, endPoint y: 311, distance: 8.6
click at [699, 307] on div "14" at bounding box center [699, 310] width 16 height 16
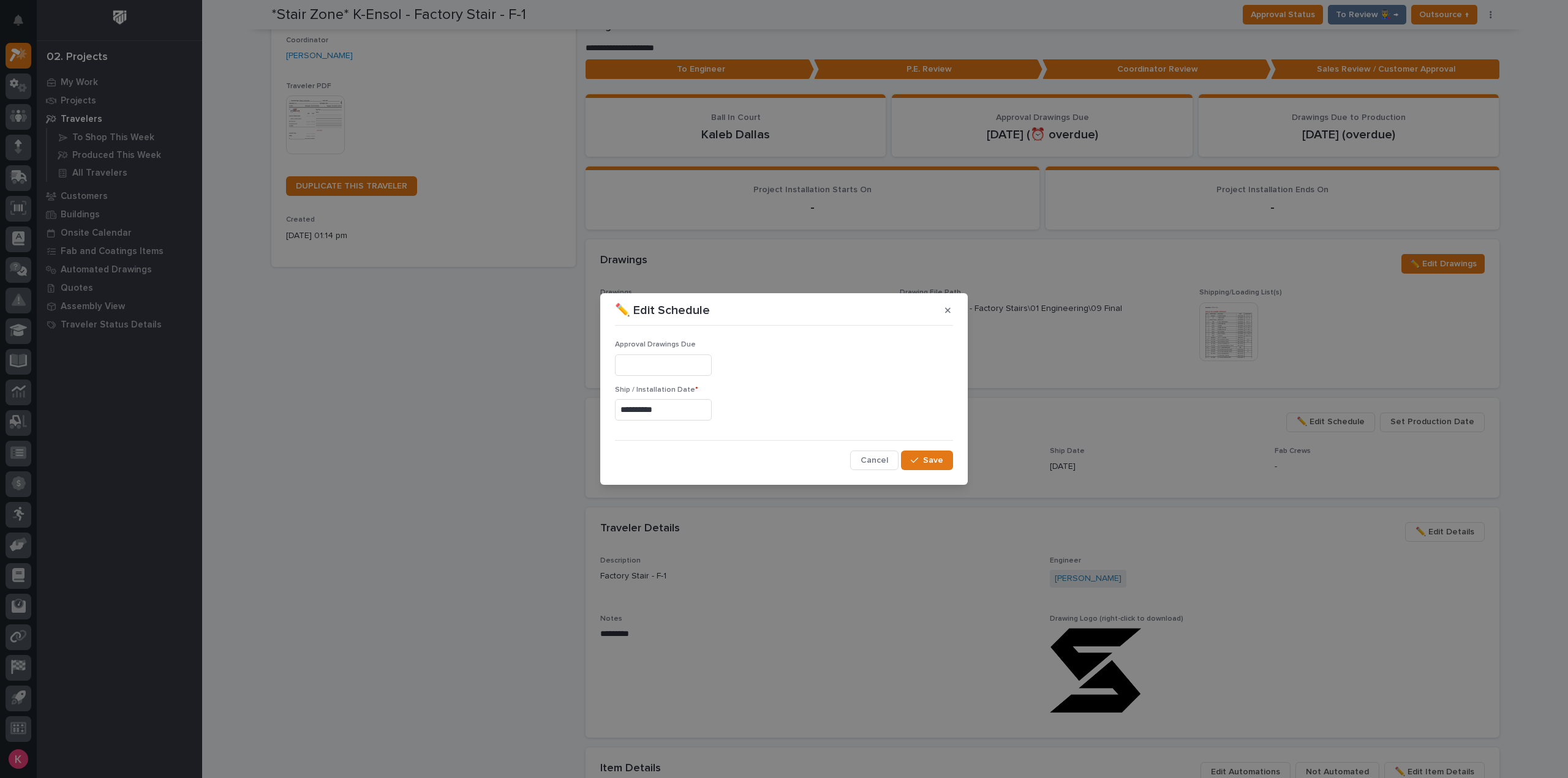
type input "**********"
click at [939, 462] on span "Save" at bounding box center [932, 460] width 21 height 11
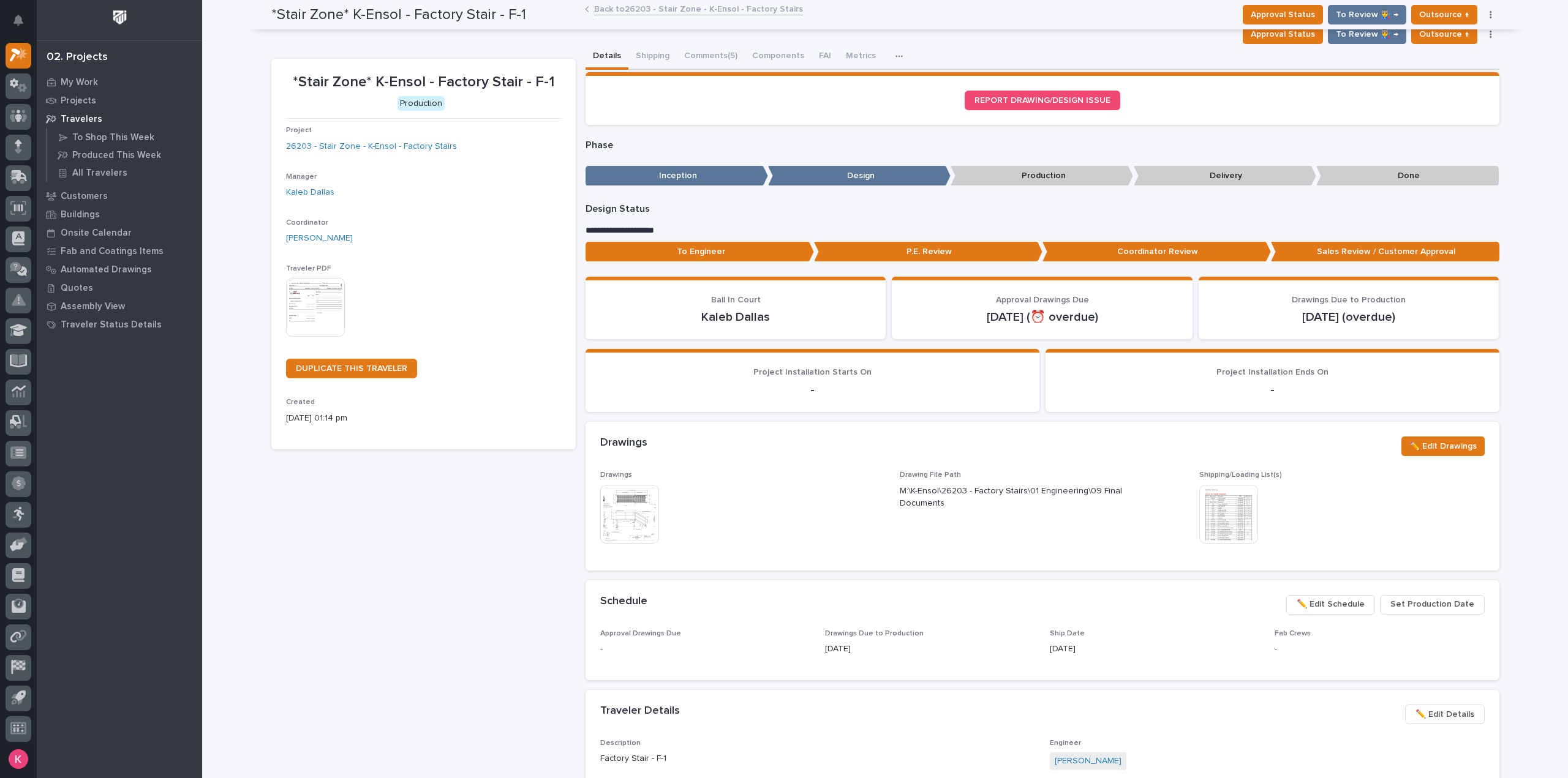
scroll to position [0, 0]
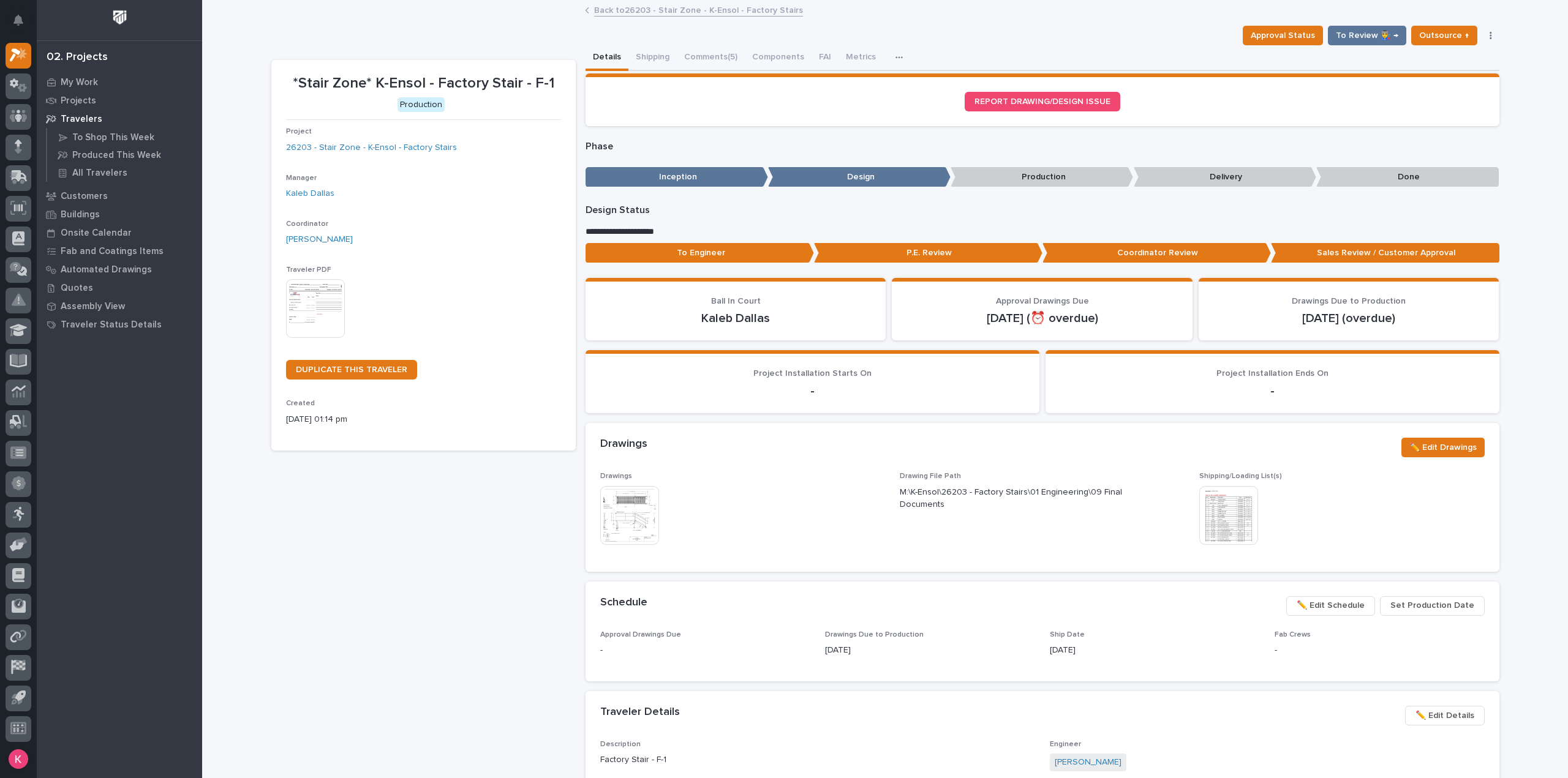
click at [658, 11] on link "Back to 26203 - Stair Zone - K-Ensol - Factory Stairs" at bounding box center [698, 9] width 209 height 14
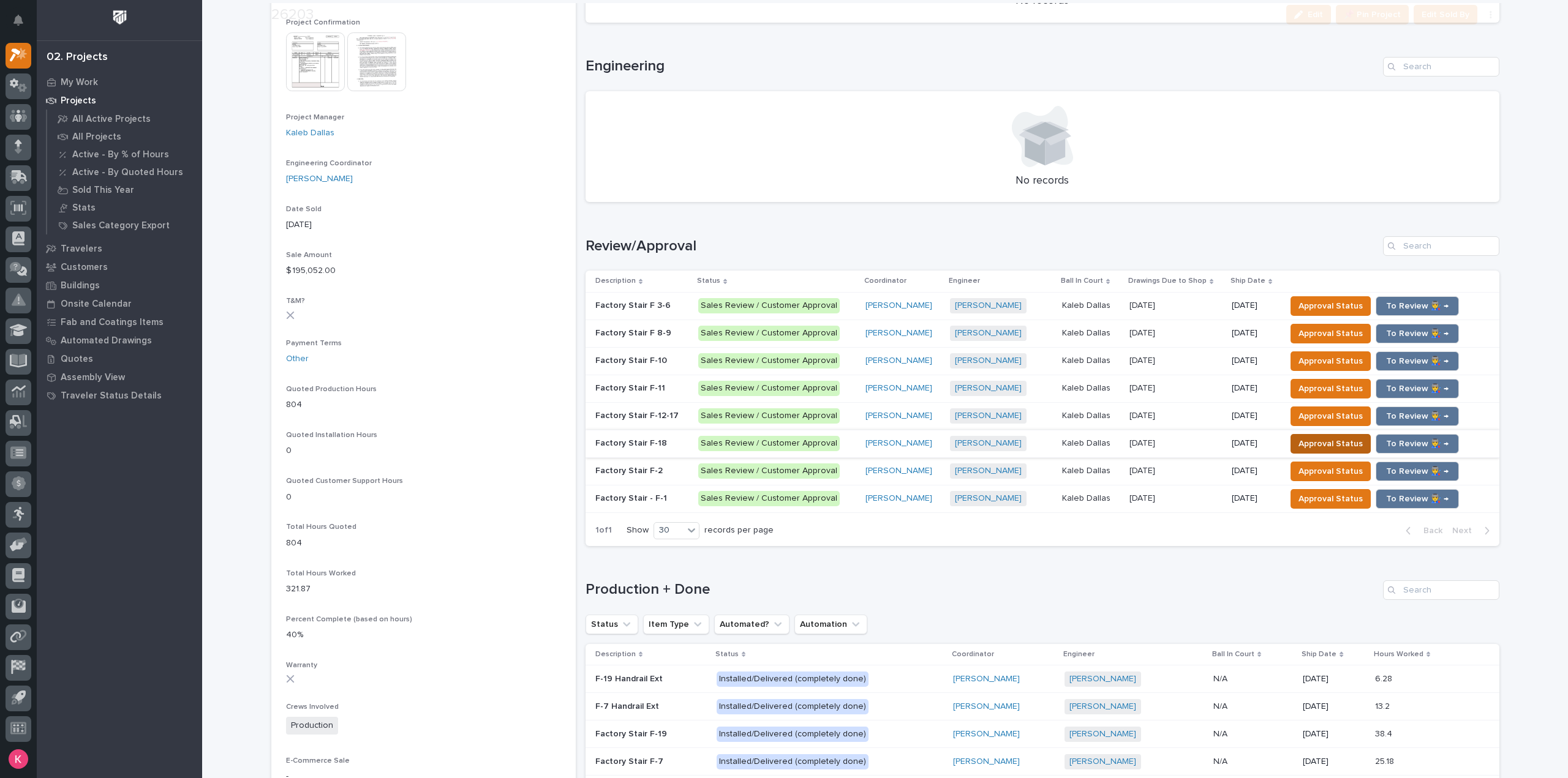
scroll to position [490, 0]
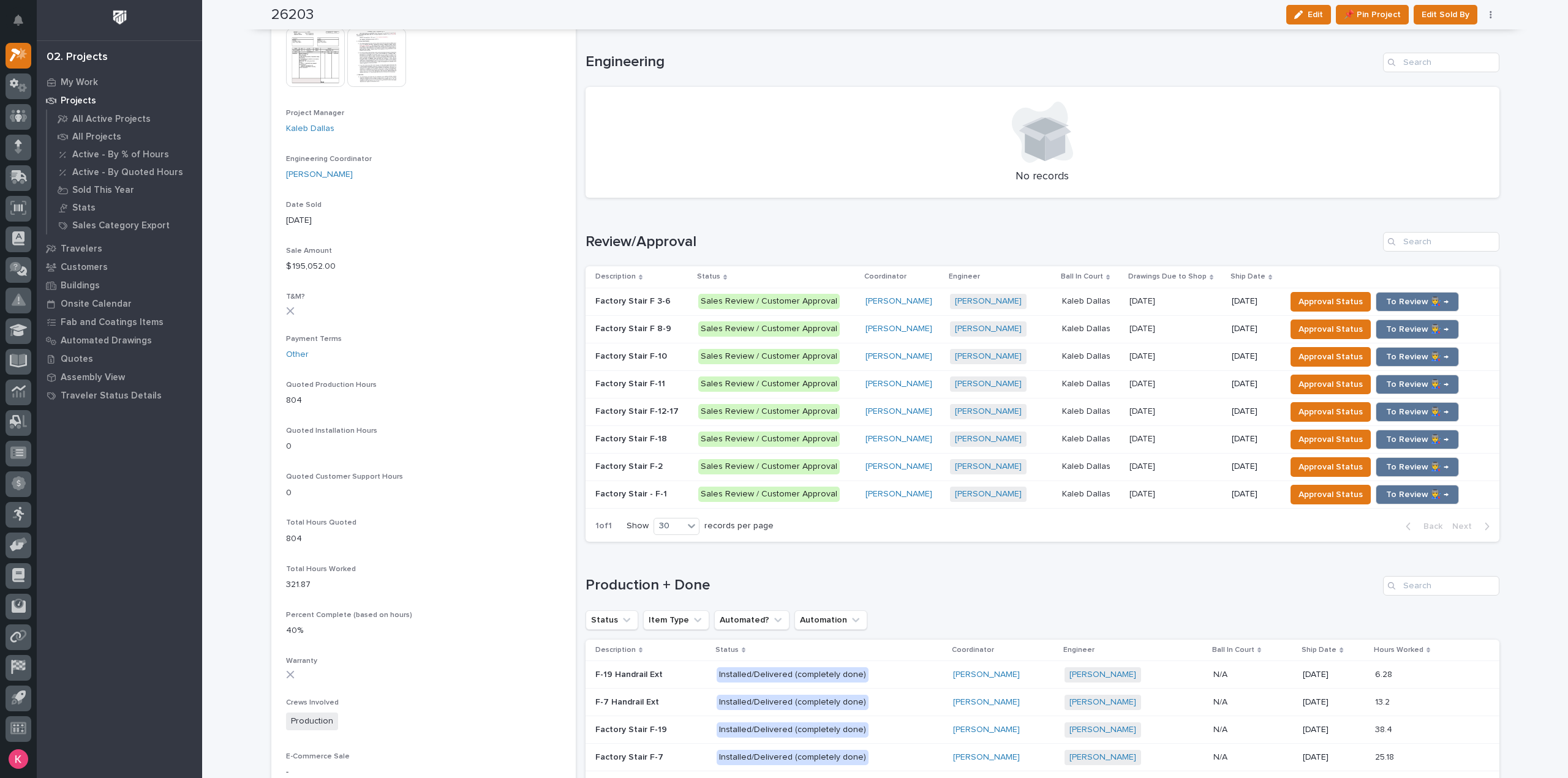
click at [1266, 302] on p "11/07/2025" at bounding box center [1254, 302] width 45 height 11
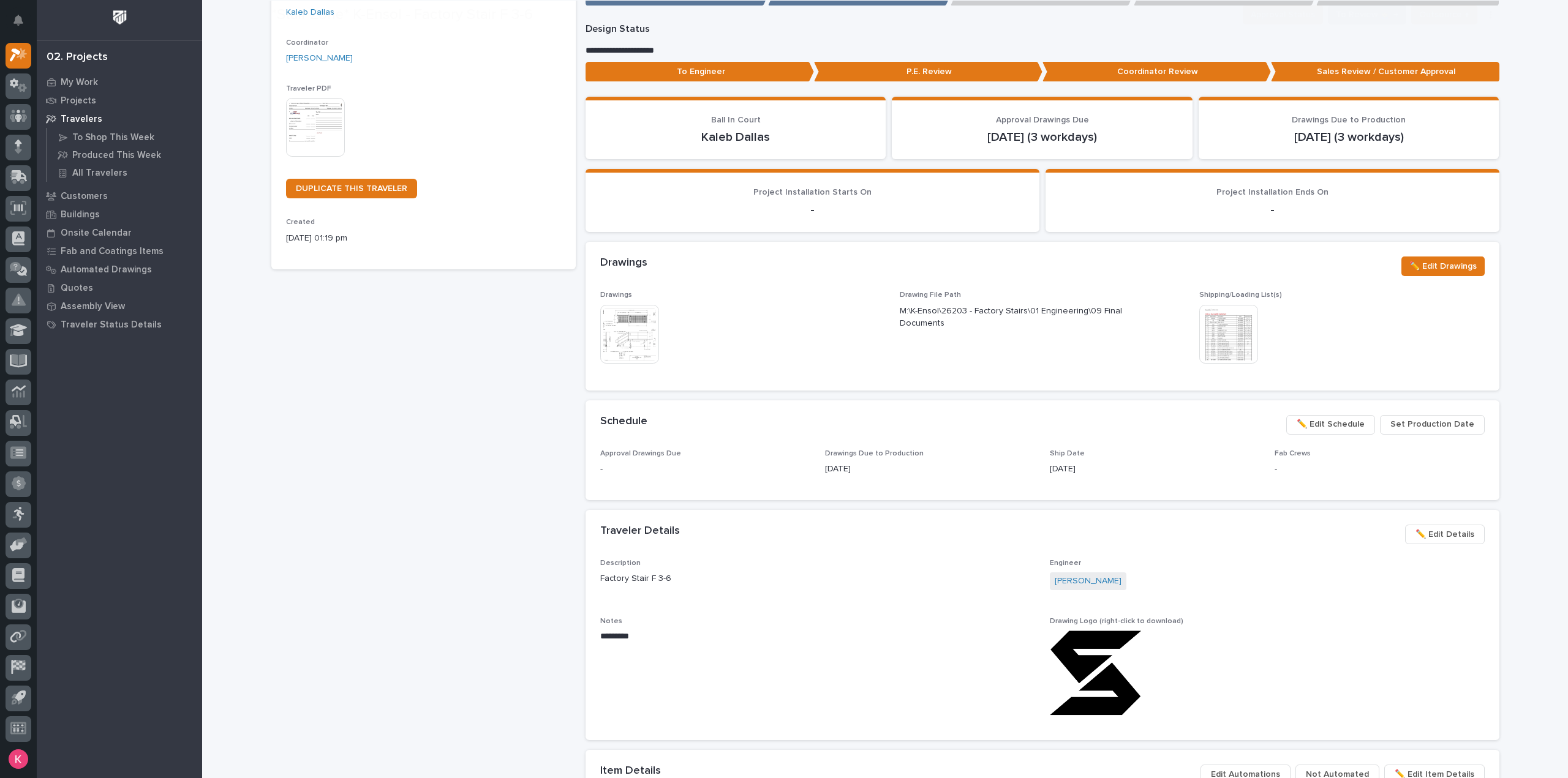
scroll to position [184, 0]
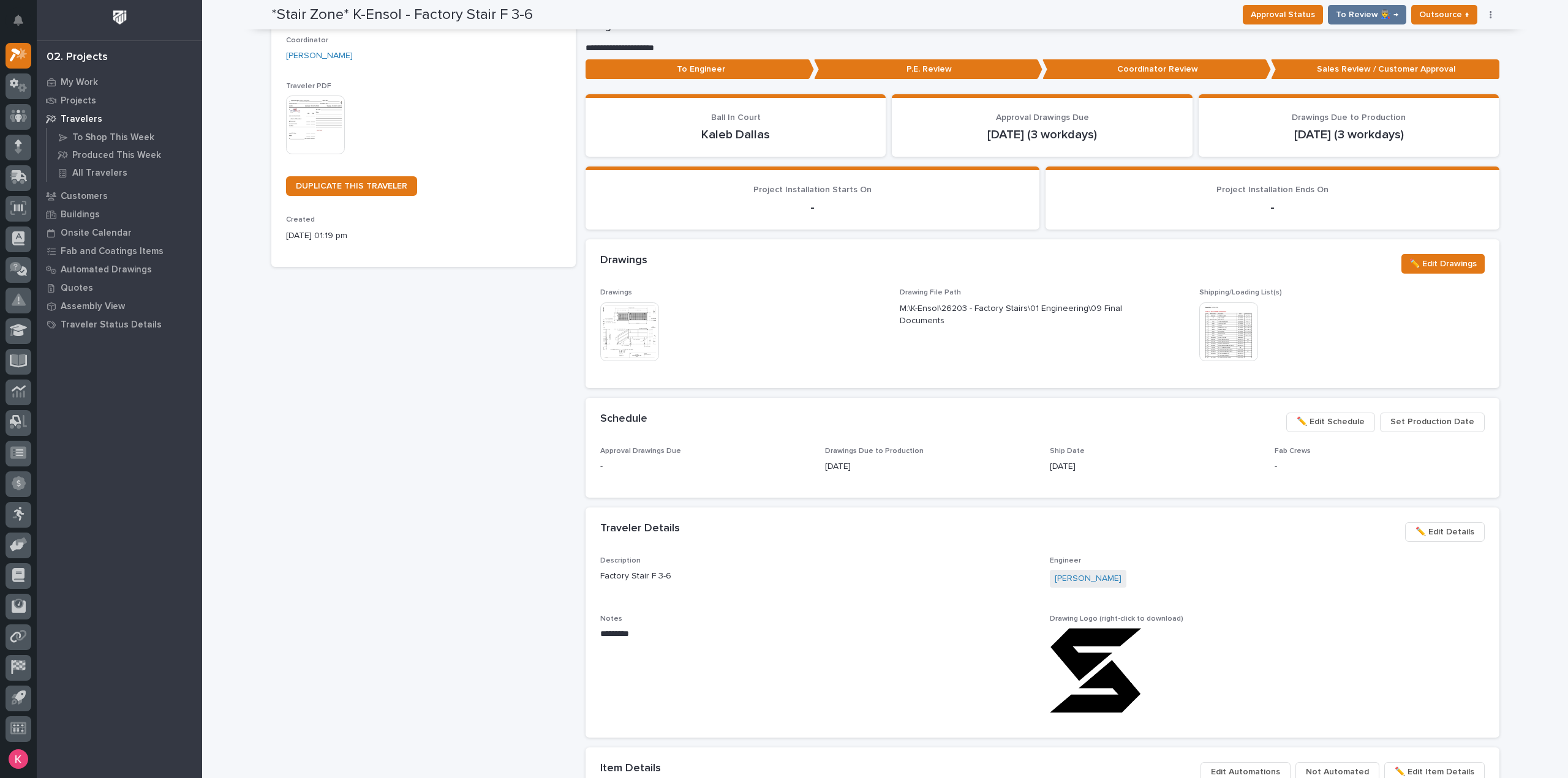
click at [1337, 424] on span "✏️ Edit Schedule" at bounding box center [1331, 422] width 68 height 15
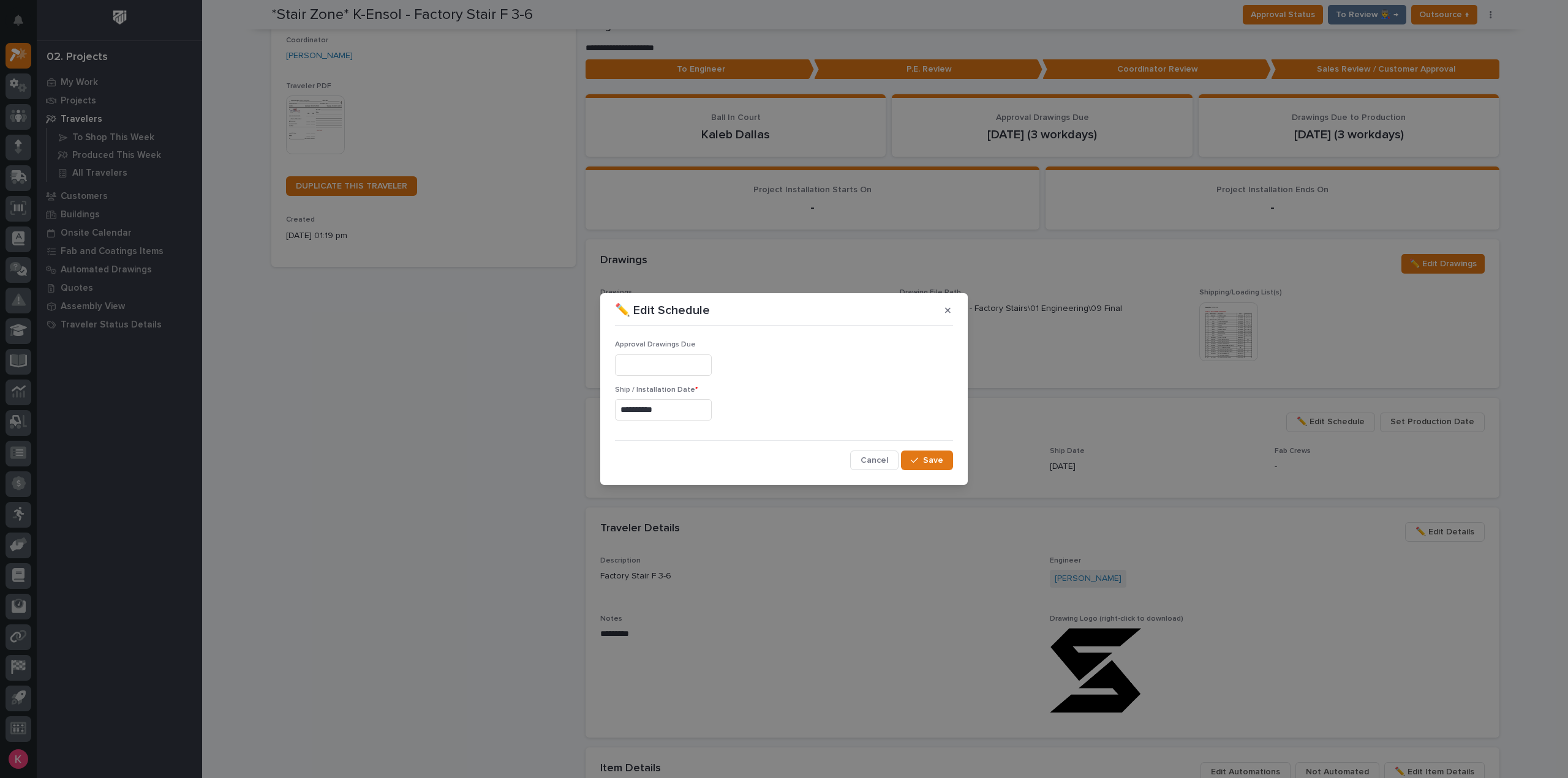
click at [678, 416] on input "**********" at bounding box center [663, 410] width 96 height 21
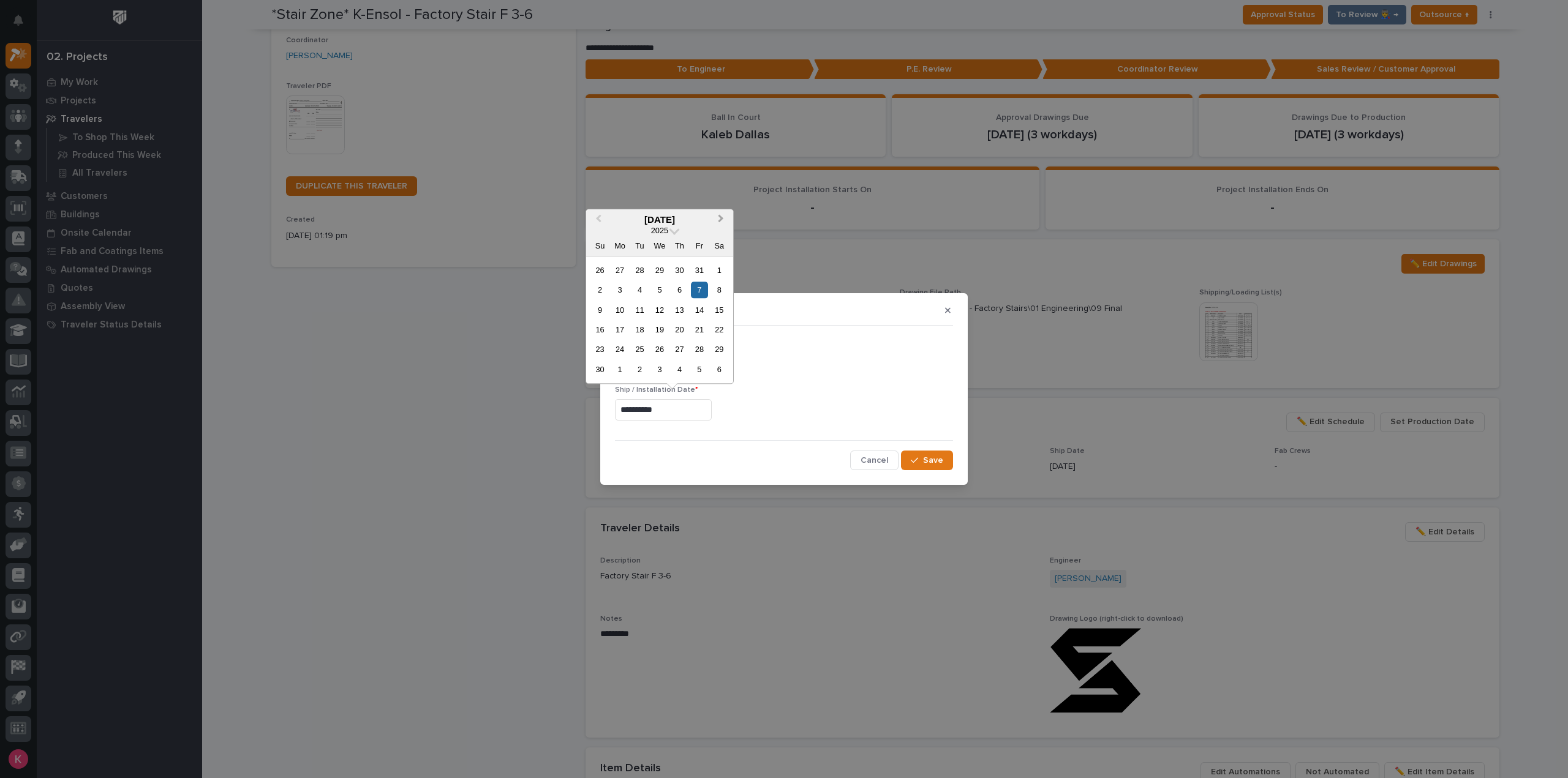
click at [721, 223] on button "Next Month" at bounding box center [722, 221] width 20 height 20
click at [599, 220] on span "Previous Month" at bounding box center [599, 219] width 0 height 16
click at [699, 306] on div "14" at bounding box center [699, 310] width 16 height 16
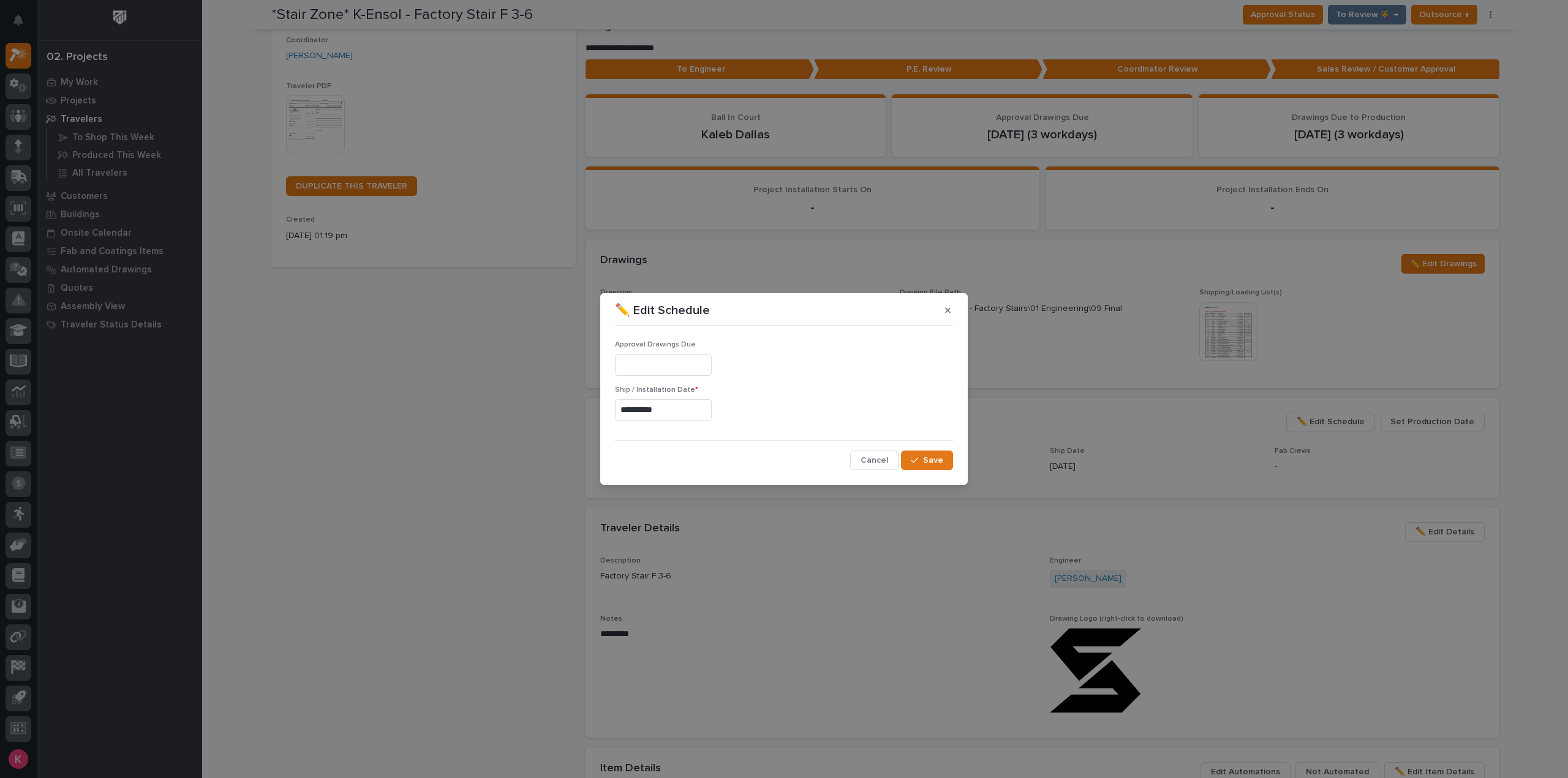
type input "**********"
click at [927, 460] on span "Save" at bounding box center [932, 460] width 21 height 11
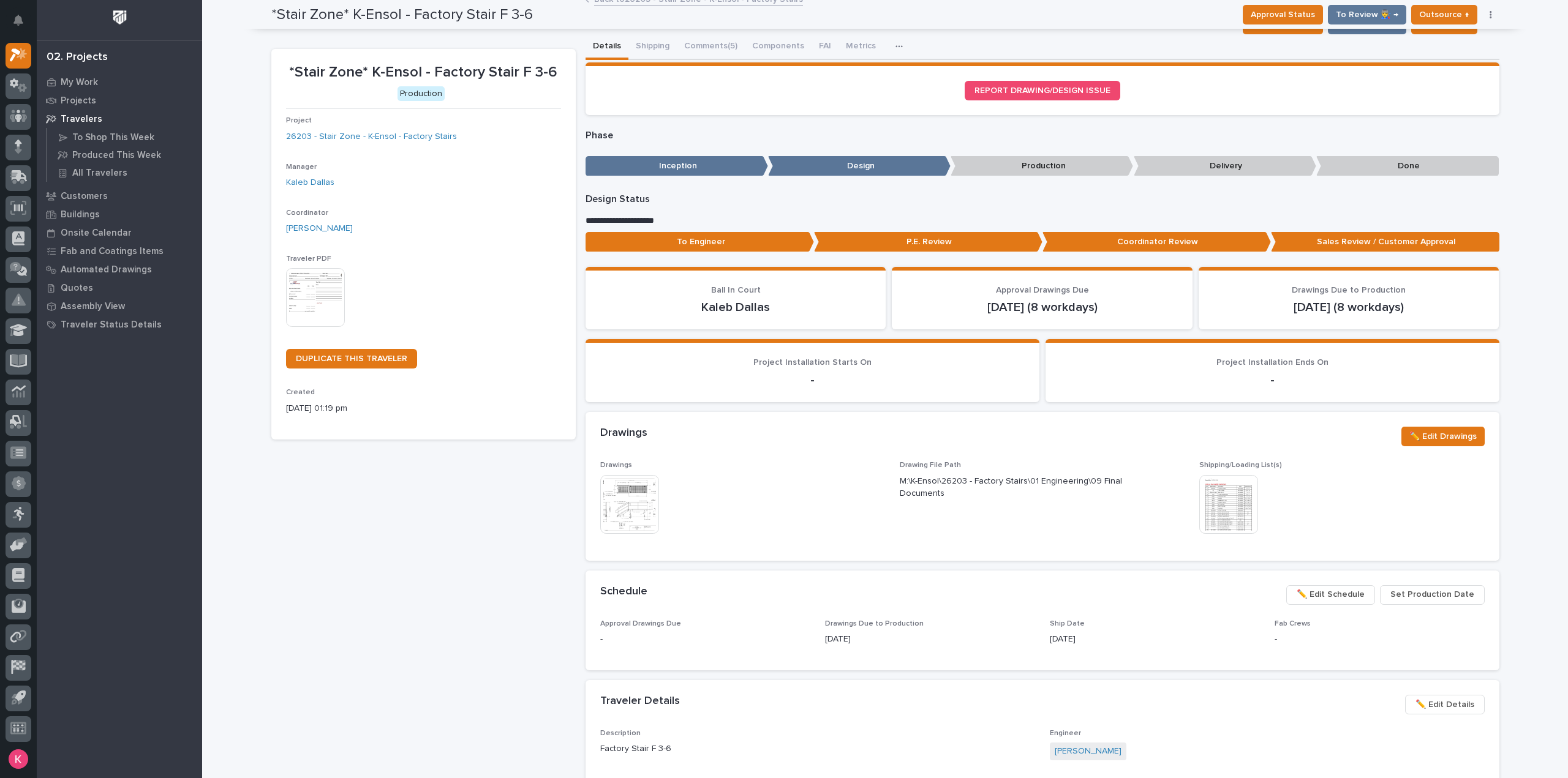
scroll to position [0, 0]
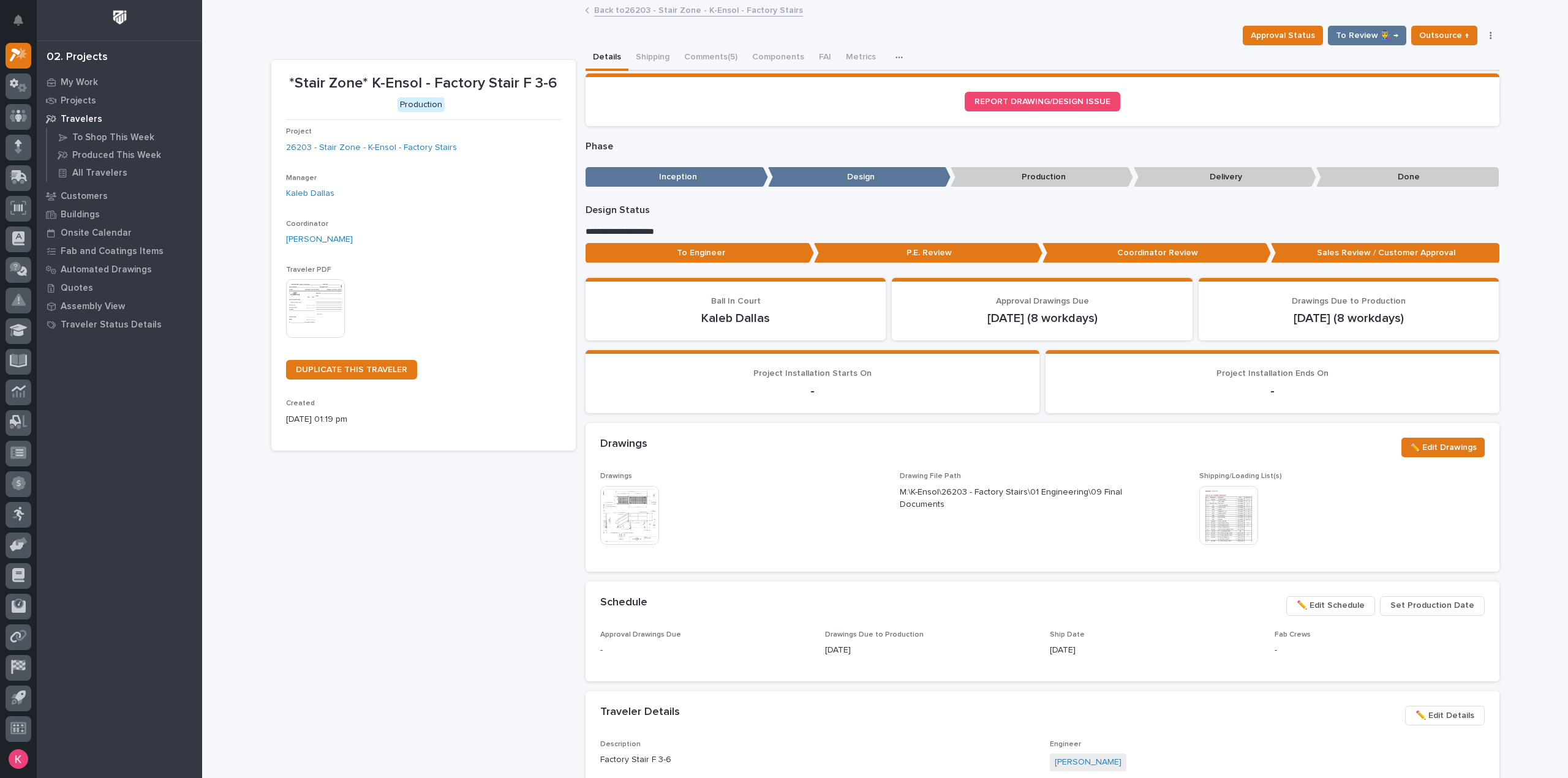
click at [675, 11] on link "Back to 26203 - Stair Zone - K-Ensol - Factory Stairs" at bounding box center [698, 9] width 209 height 14
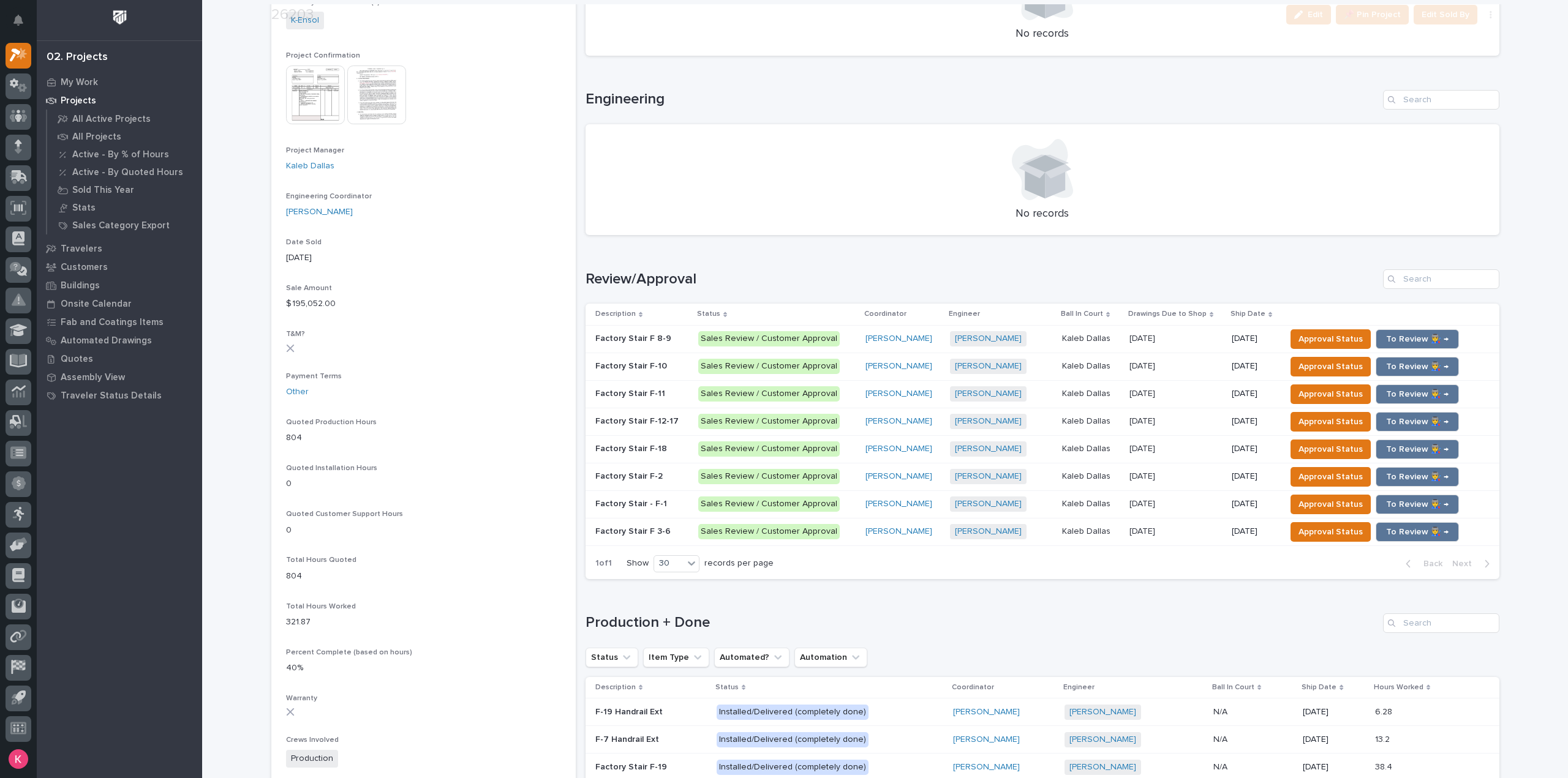
scroll to position [490, 0]
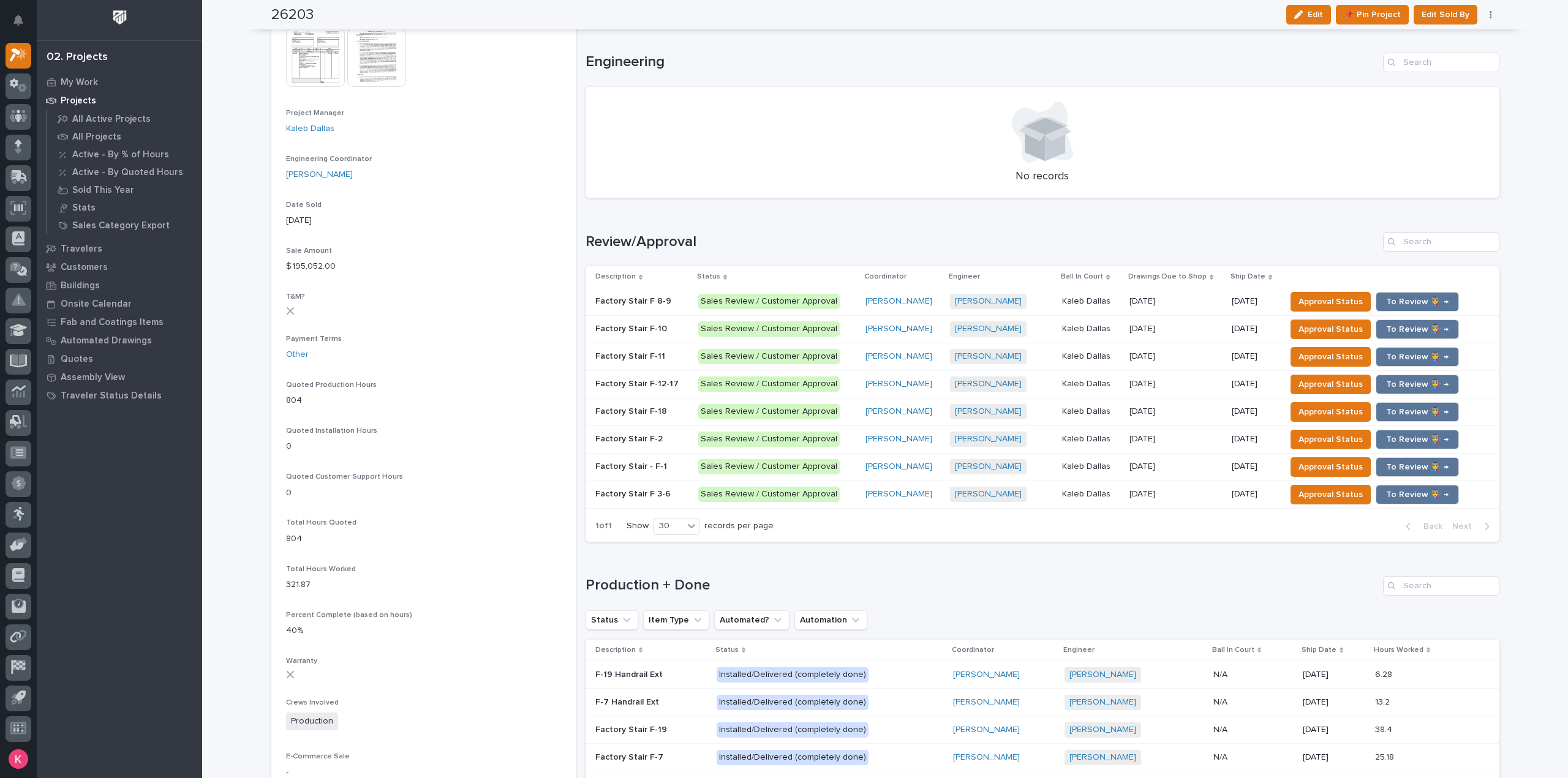
click at [1322, 623] on div "Status Item Type Automated? Automation" at bounding box center [1042, 621] width 913 height 20
click at [1183, 440] on p at bounding box center [1176, 439] width 92 height 11
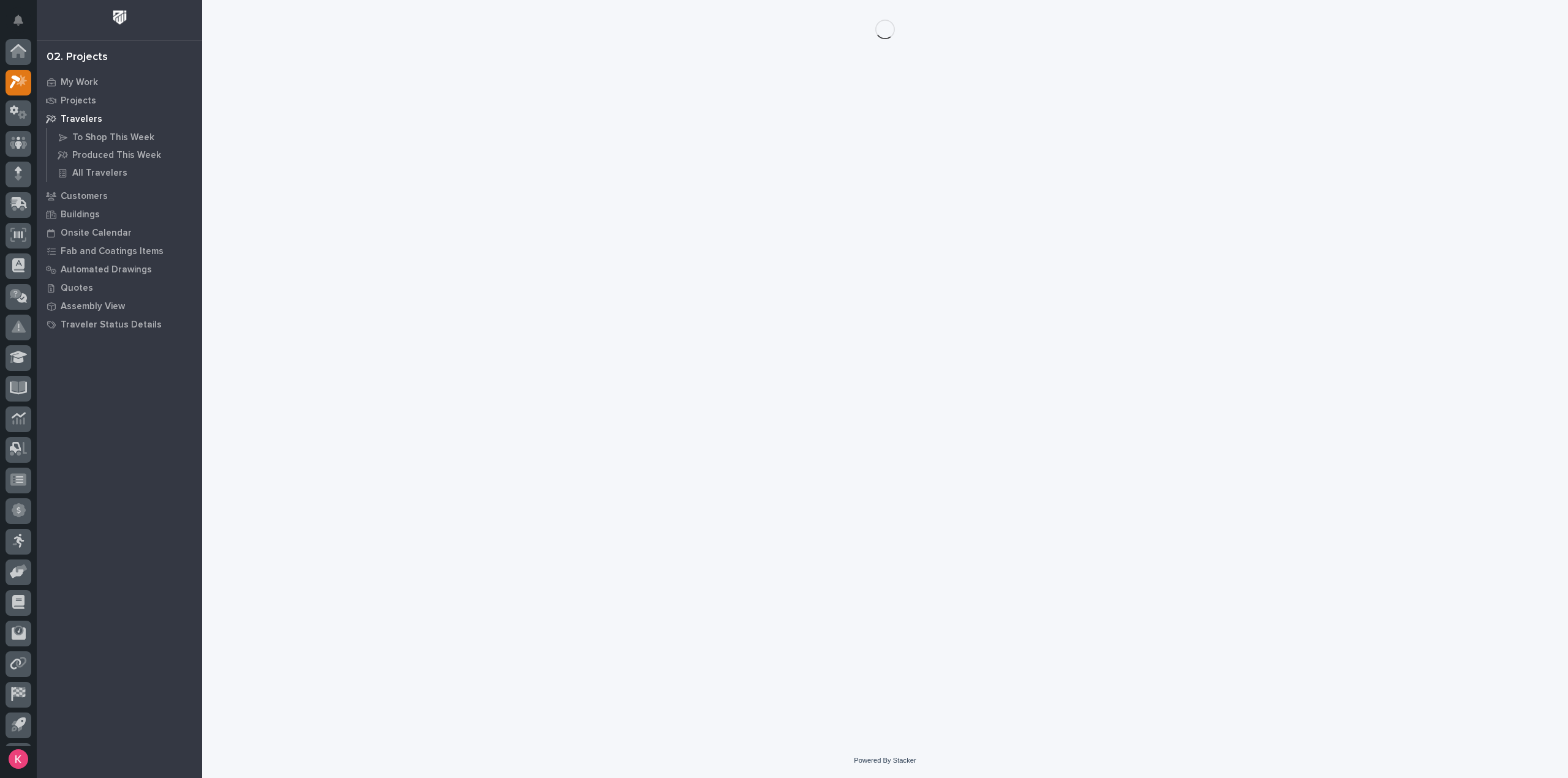
scroll to position [27, 0]
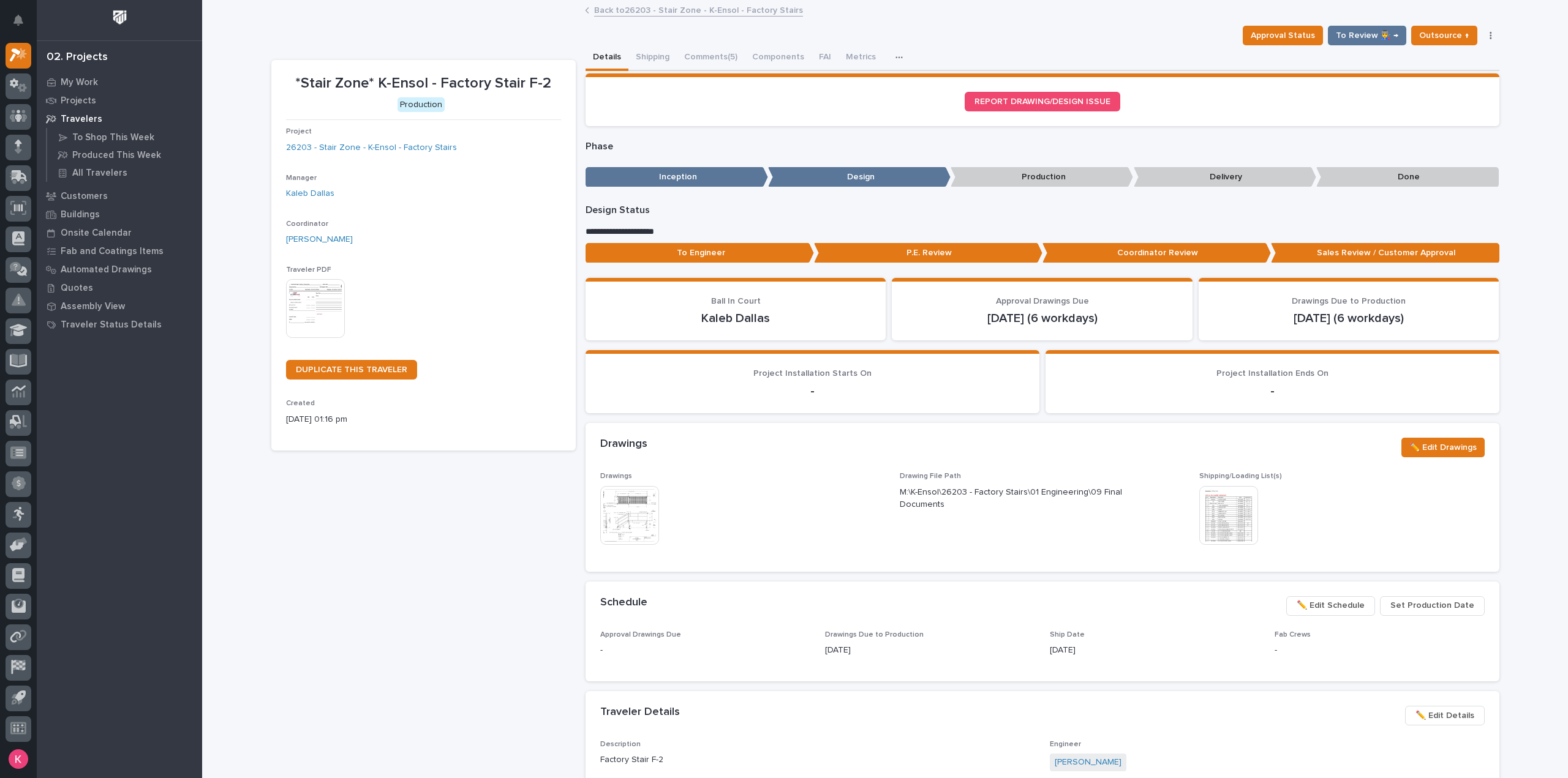
click at [1346, 601] on span "✏️ Edit Schedule" at bounding box center [1331, 606] width 68 height 15
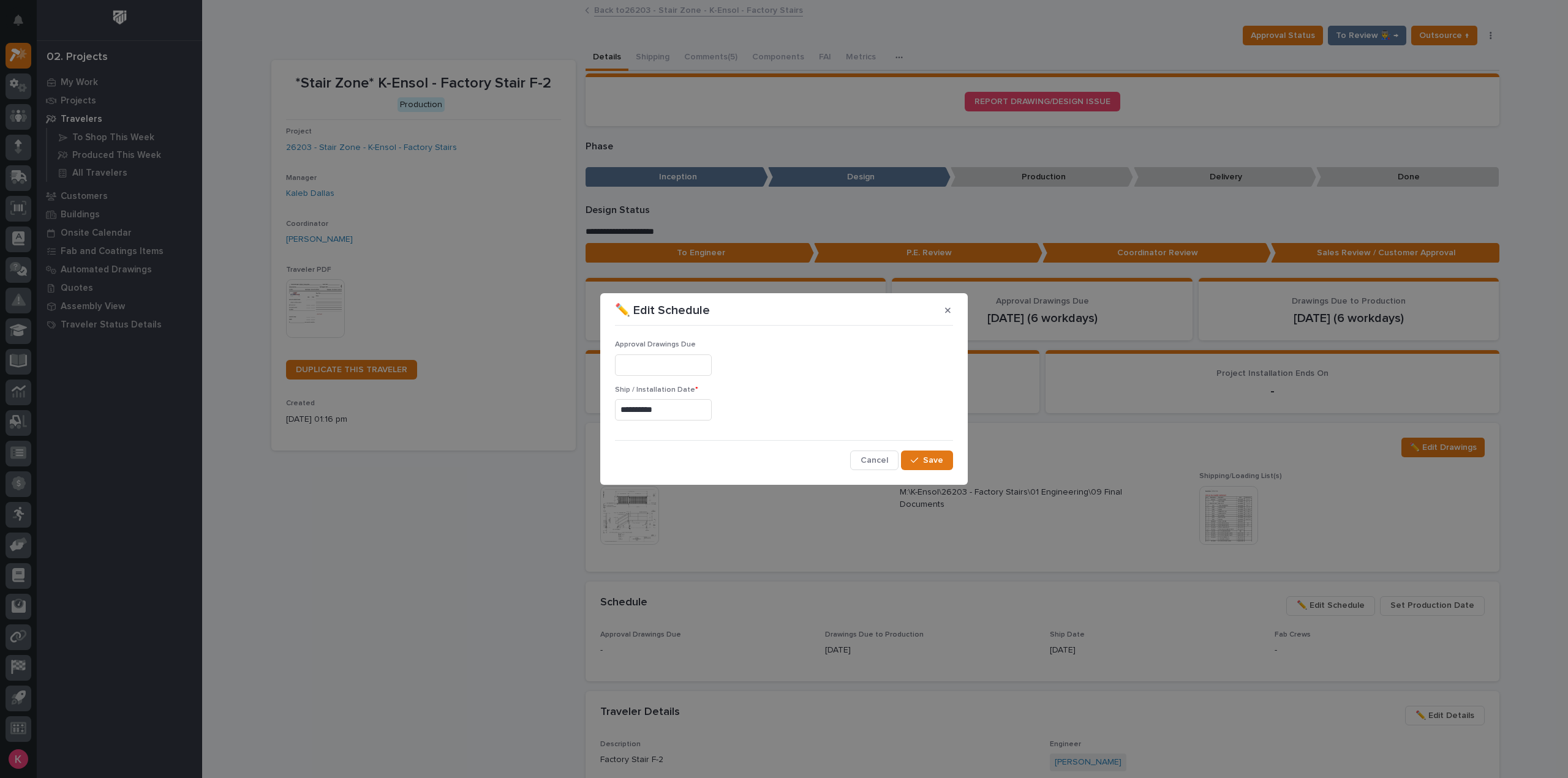
click at [674, 395] on div "**********" at bounding box center [784, 408] width 338 height 45
click at [675, 404] on input "**********" at bounding box center [663, 410] width 96 height 21
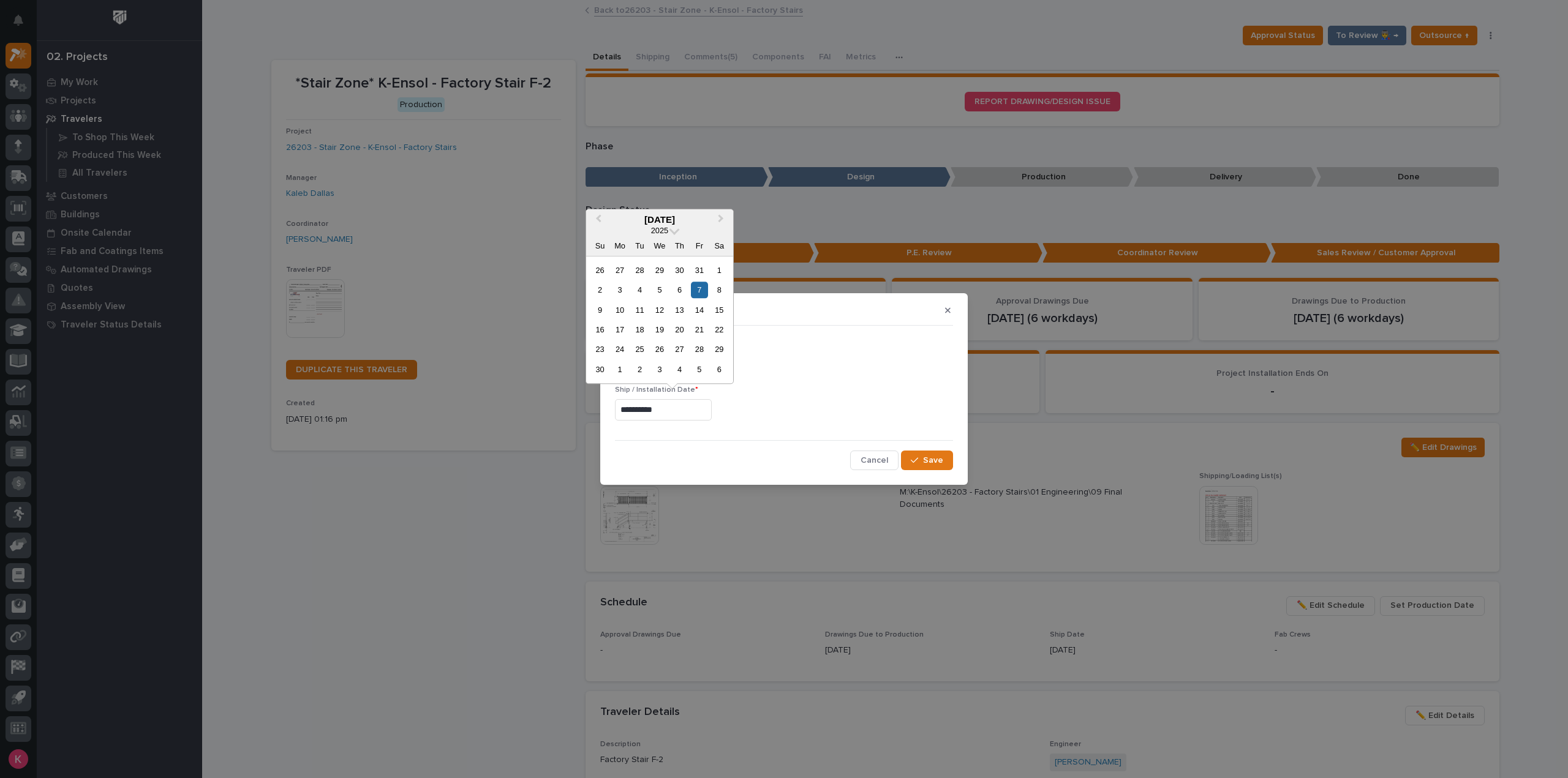
drag, startPoint x: 692, startPoint y: 310, endPoint x: 699, endPoint y: 321, distance: 13.0
click at [692, 309] on div "14" at bounding box center [699, 310] width 16 height 16
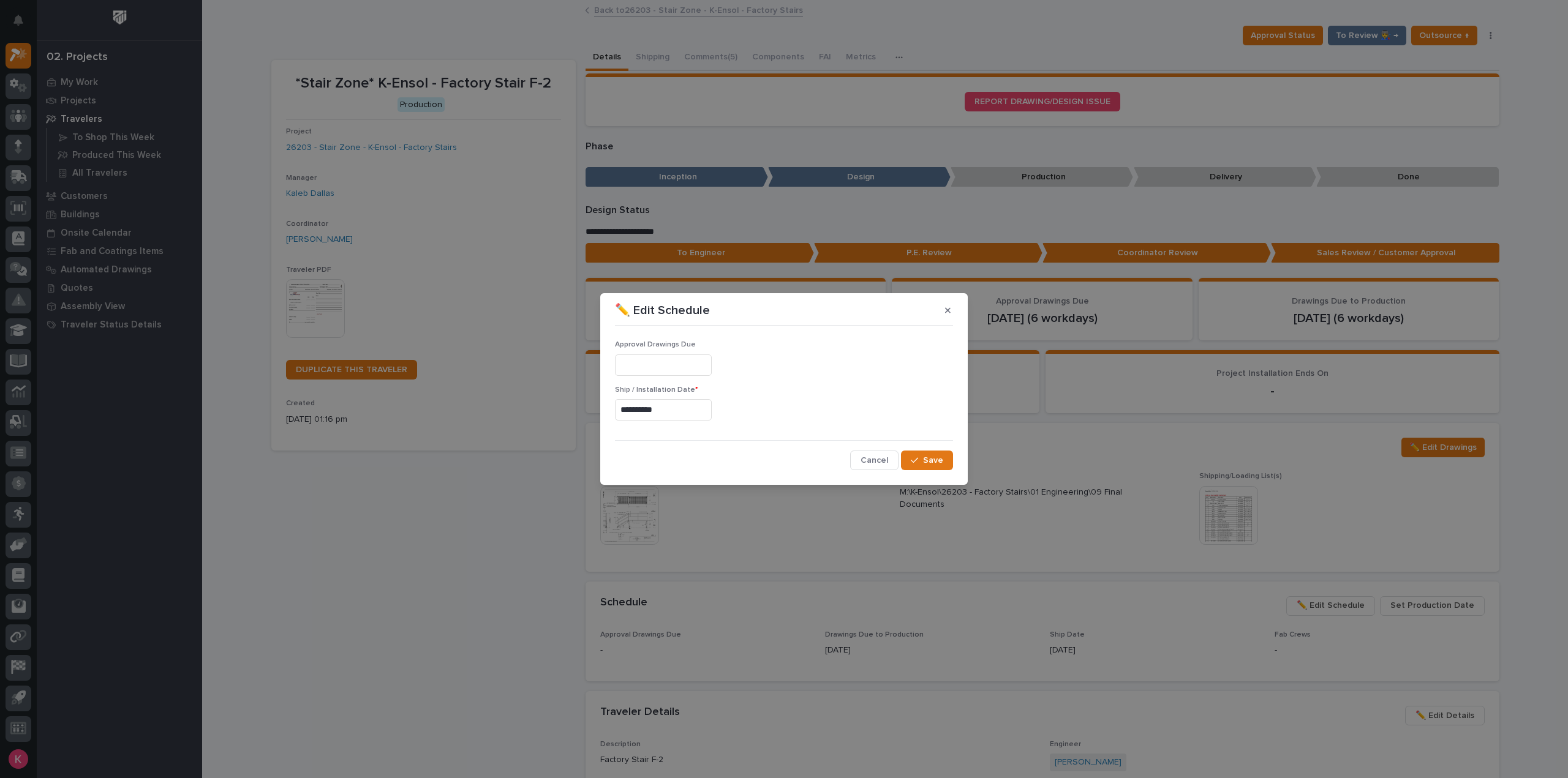
type input "**********"
click at [933, 457] on span "Save" at bounding box center [932, 460] width 21 height 11
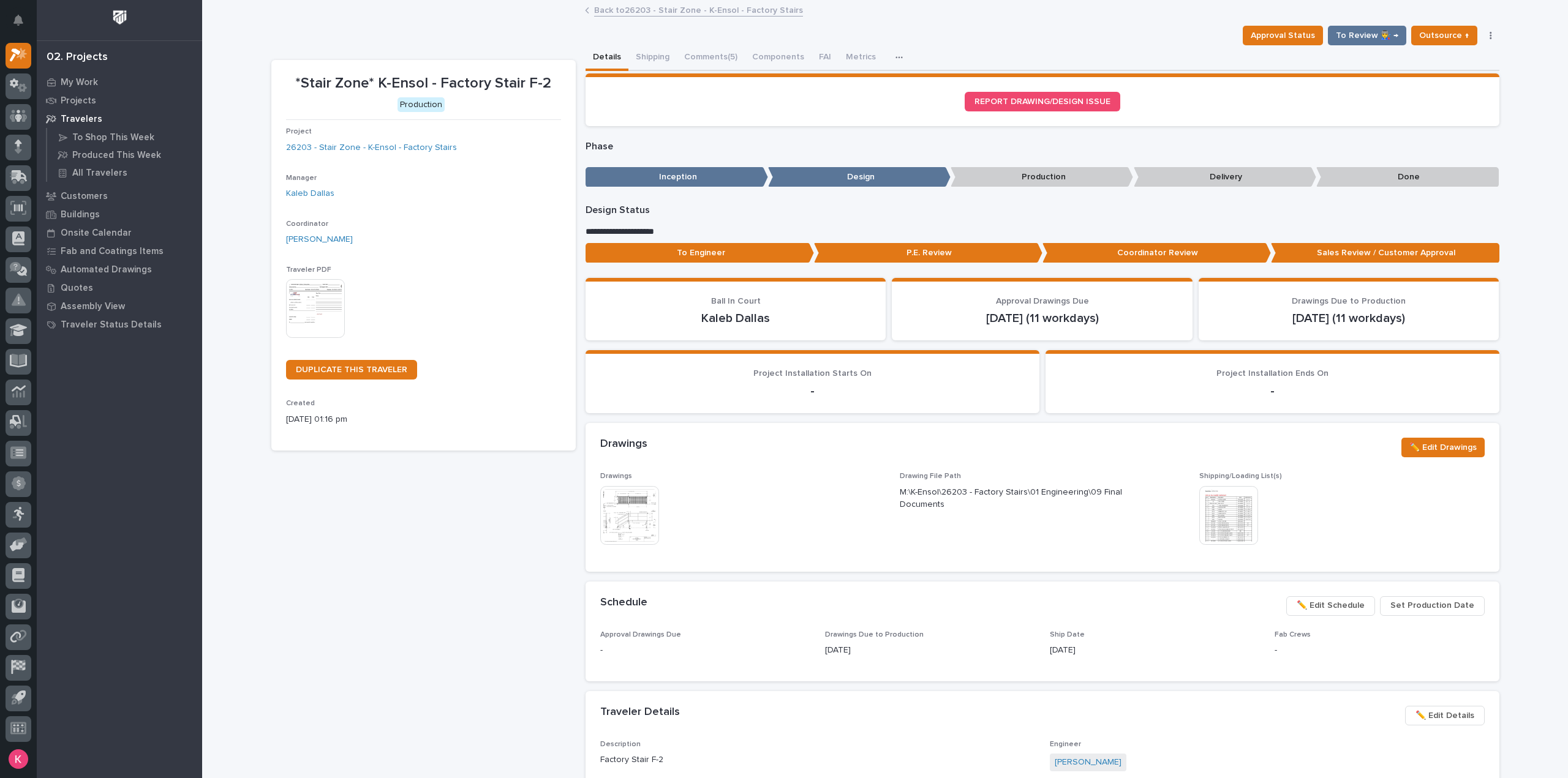
click at [695, 14] on link "Back to 26203 - Stair Zone - K-Ensol - Factory Stairs" at bounding box center [698, 9] width 209 height 14
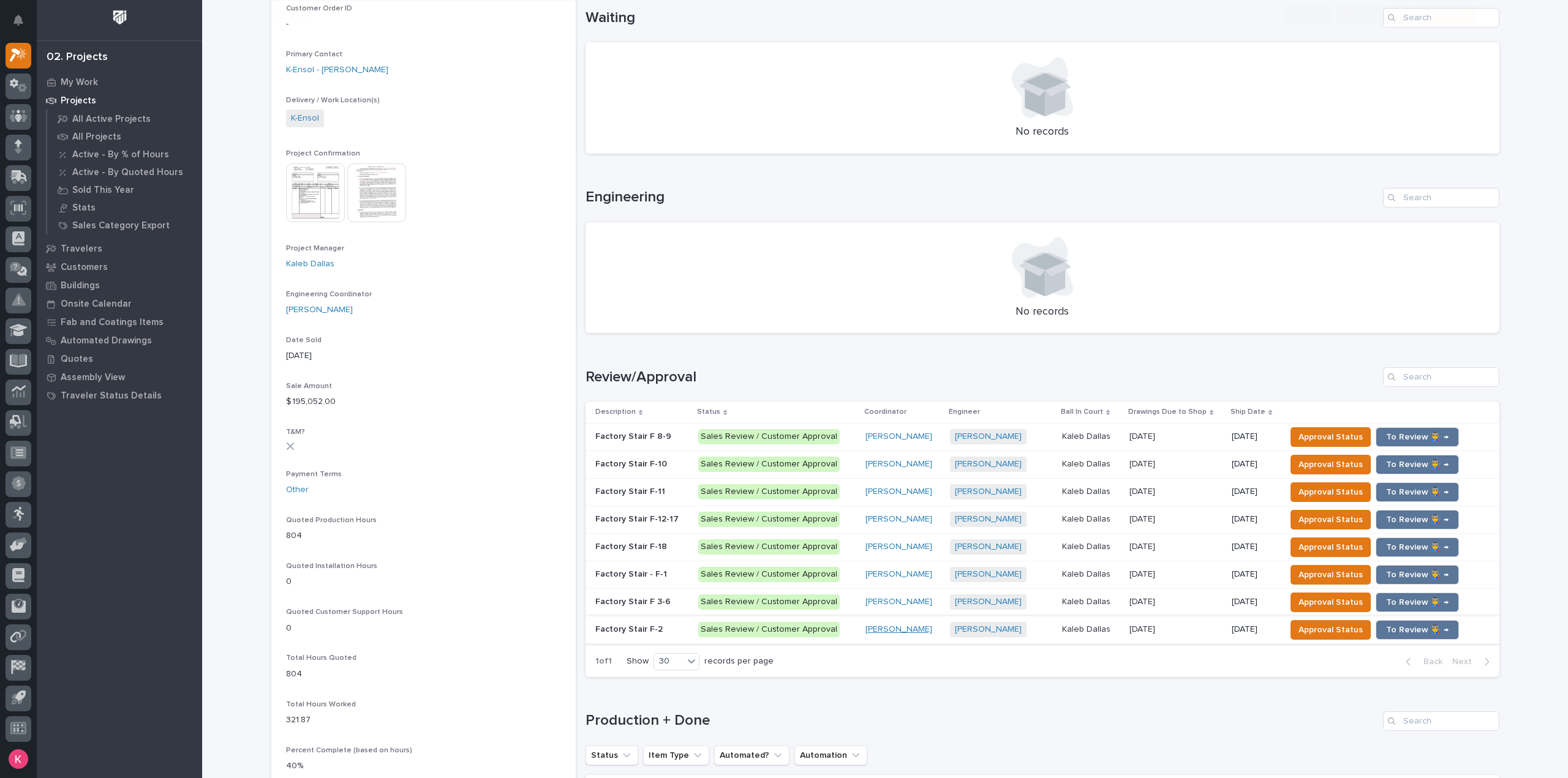
scroll to position [551, 0]
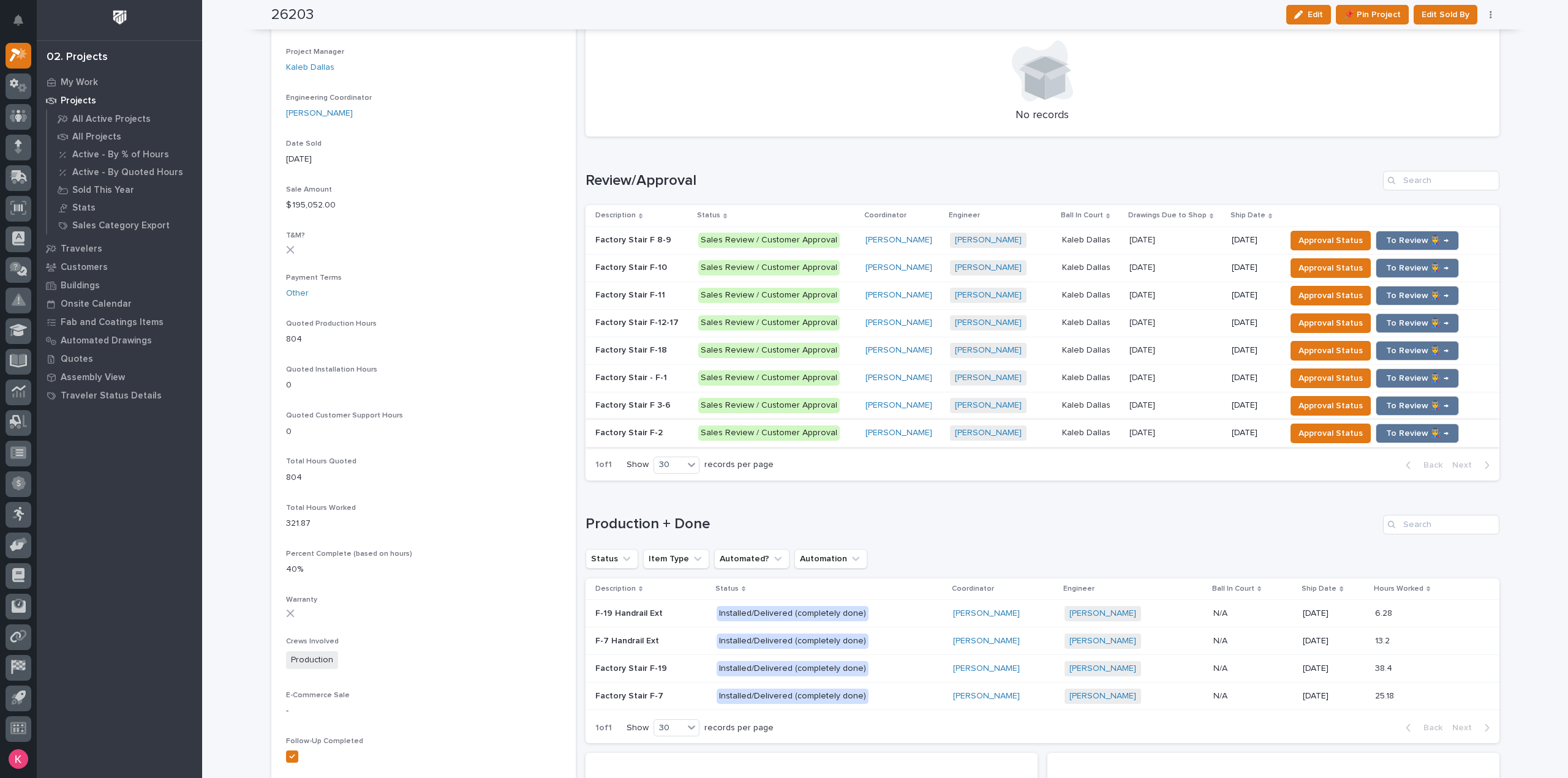
click at [1318, 515] on h1 "Production + Done" at bounding box center [981, 524] width 792 height 18
click at [1232, 244] on p "11/07/2025" at bounding box center [1254, 240] width 45 height 11
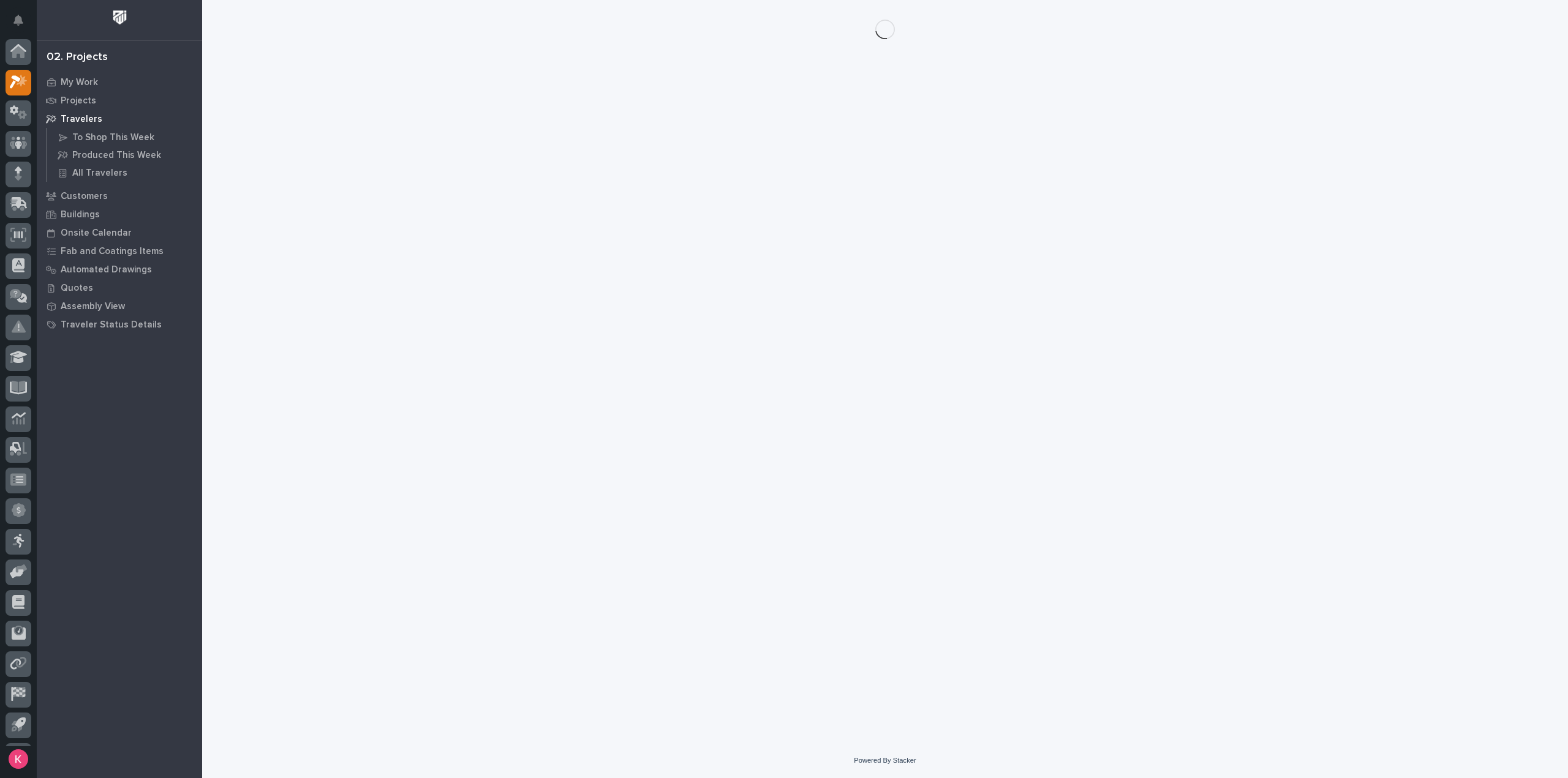
scroll to position [27, 0]
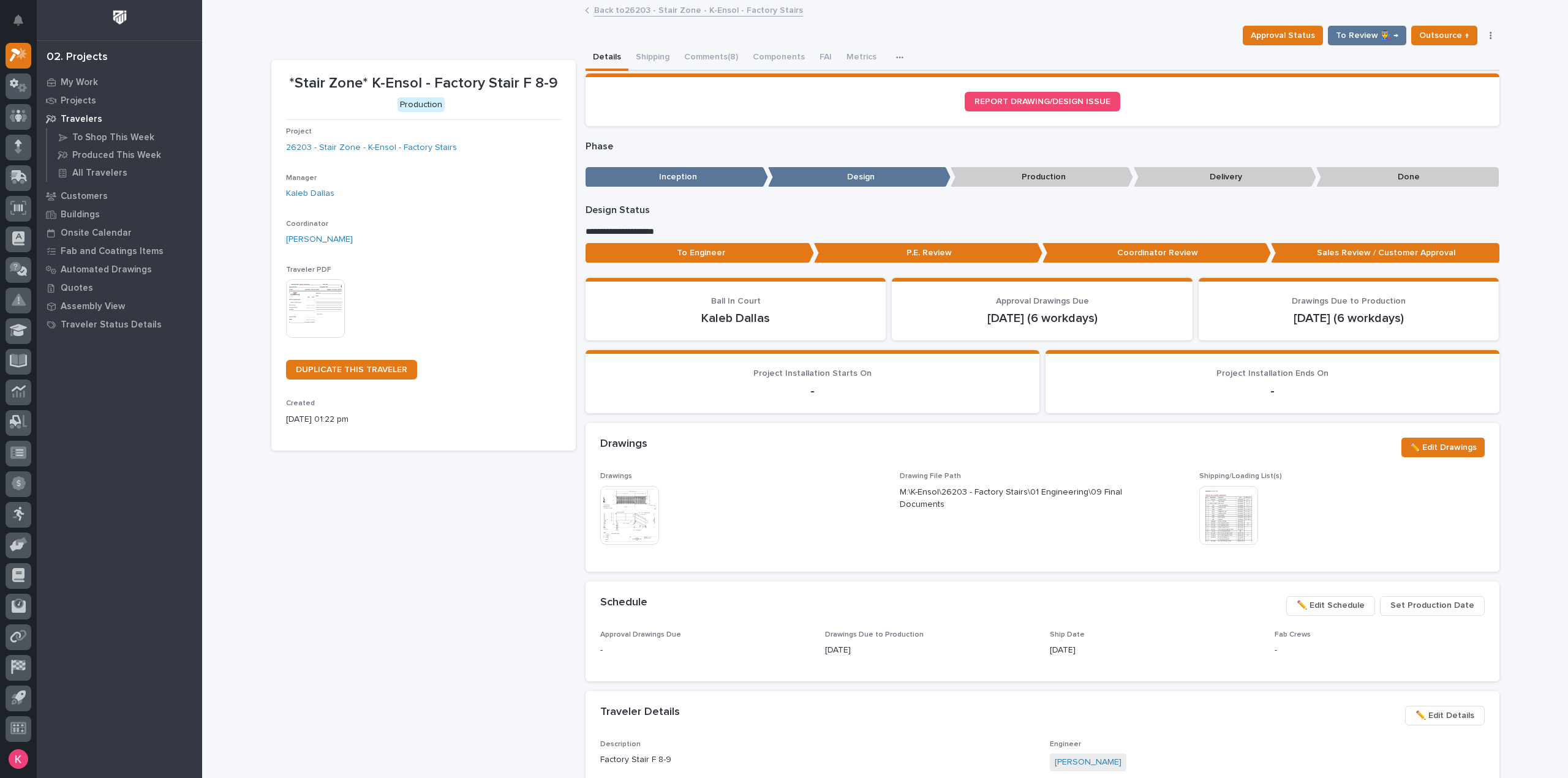
click at [1352, 607] on span "✏️ Edit Schedule" at bounding box center [1331, 606] width 68 height 15
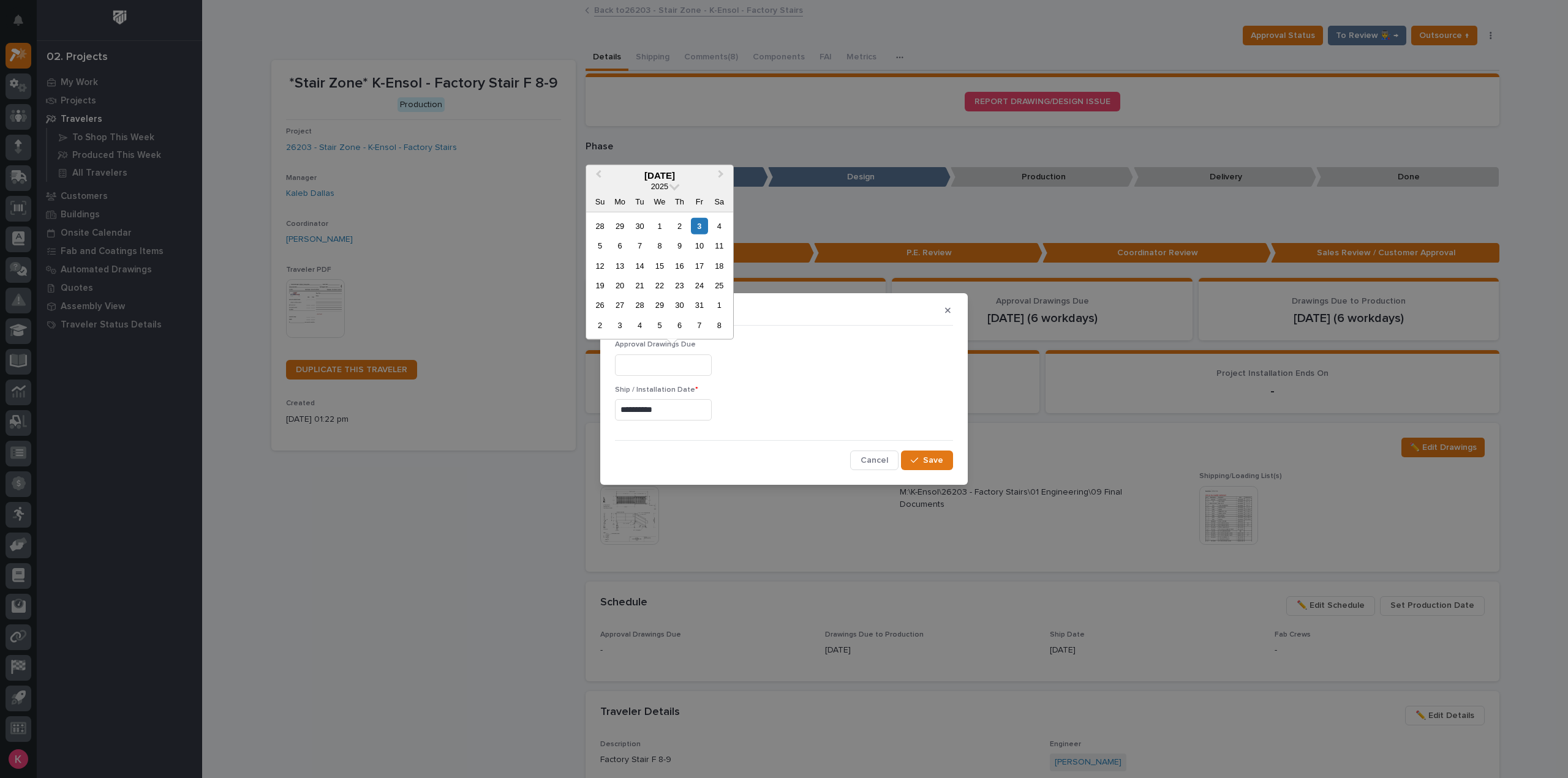
click at [703, 365] on input "text" at bounding box center [663, 365] width 96 height 21
click at [684, 404] on input "**********" at bounding box center [663, 410] width 96 height 21
click at [724, 218] on button "Next Month" at bounding box center [722, 221] width 20 height 20
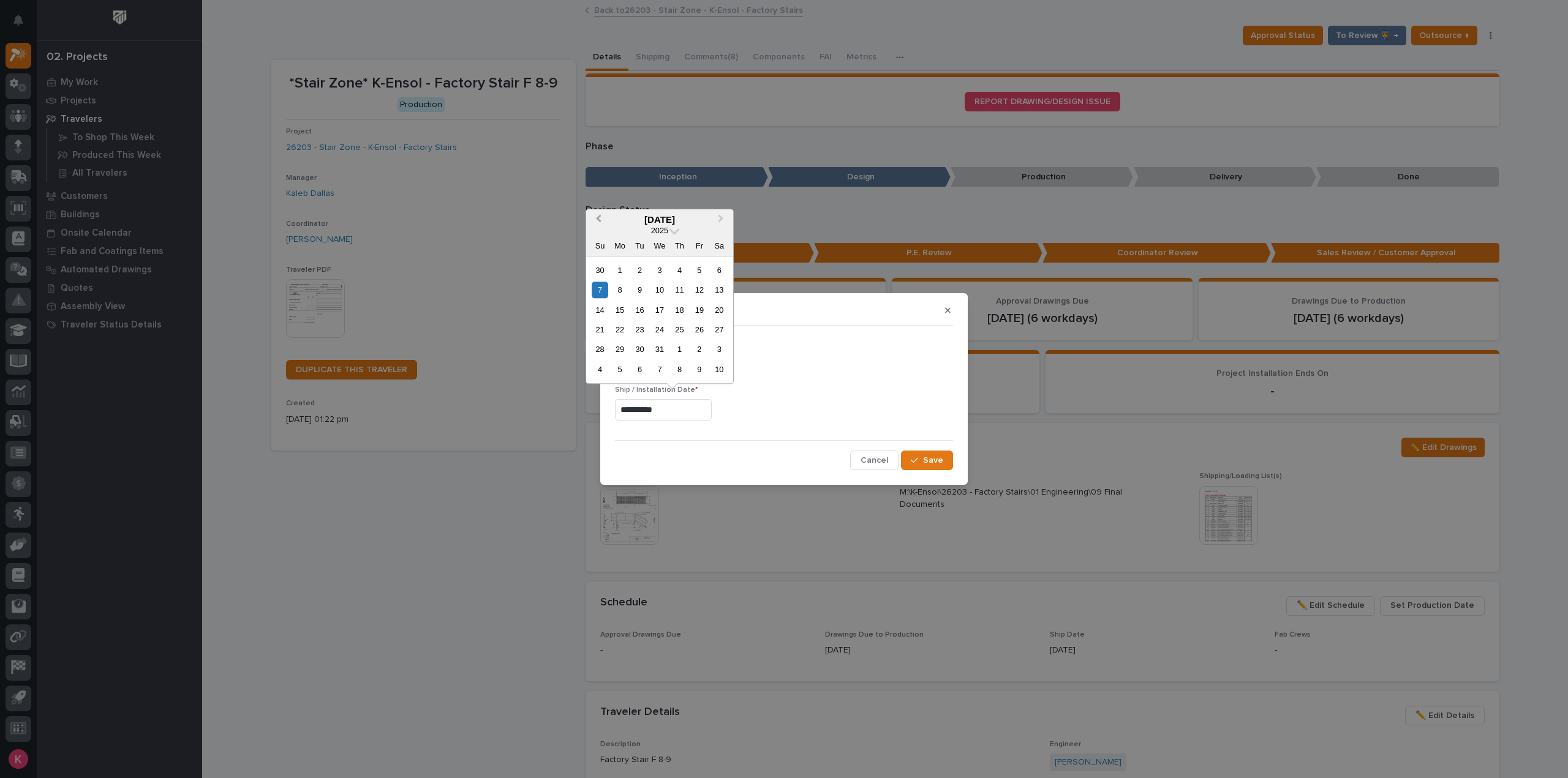
click at [594, 220] on button "Previous Month" at bounding box center [597, 221] width 20 height 20
click at [699, 373] on div "5" at bounding box center [699, 369] width 16 height 16
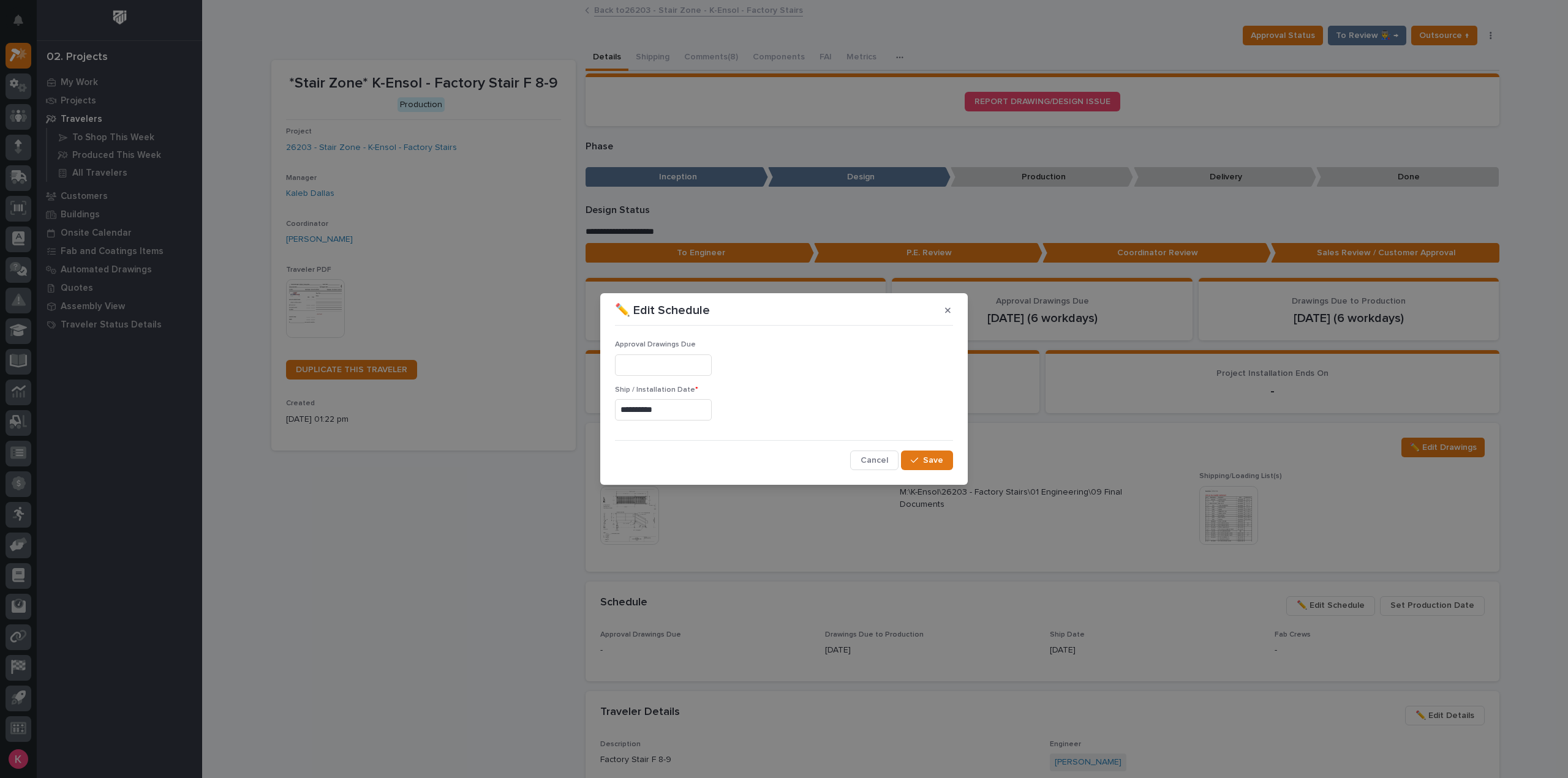
type input "**********"
click at [917, 455] on button "Save" at bounding box center [927, 461] width 52 height 20
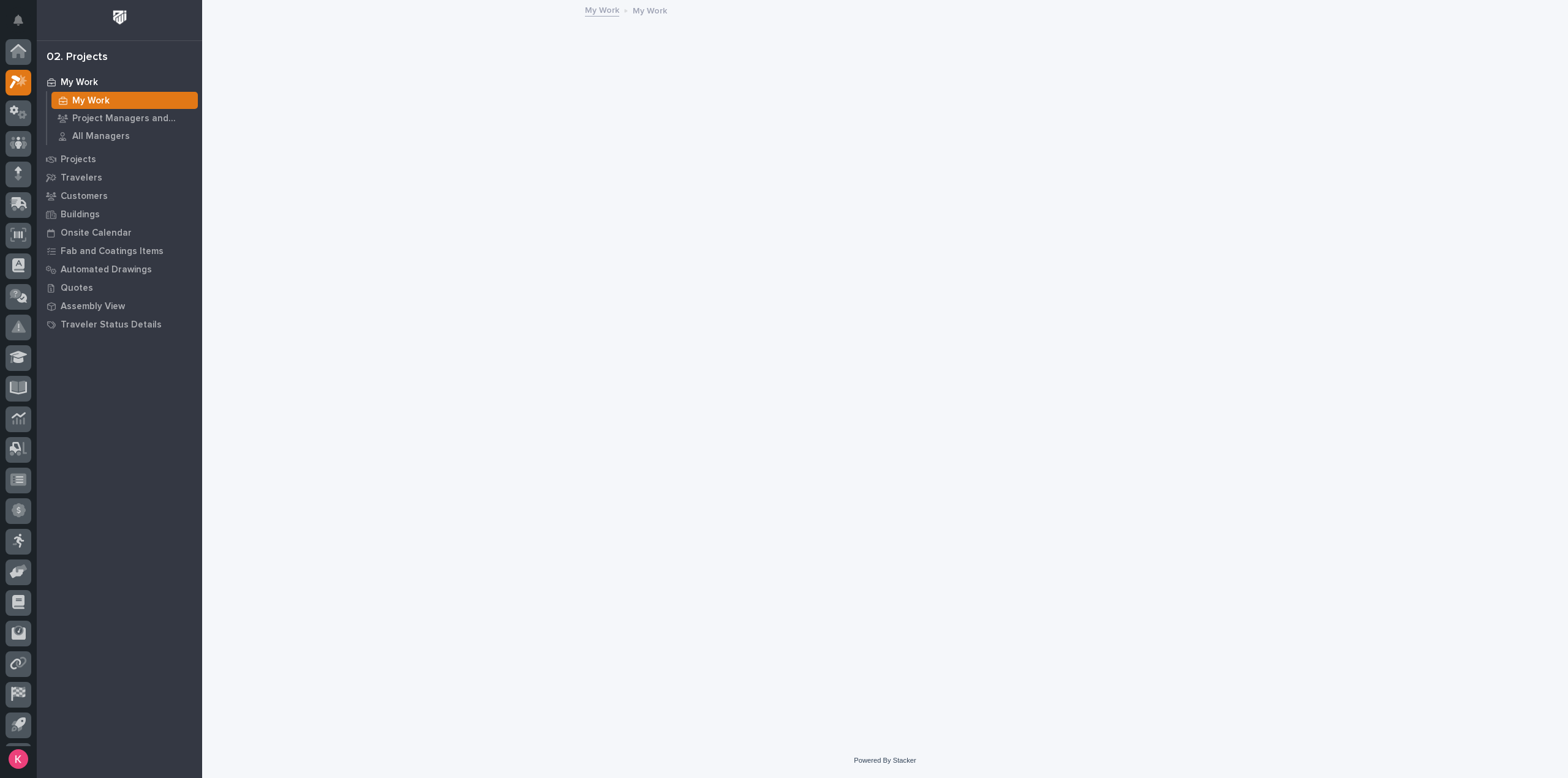
scroll to position [27, 0]
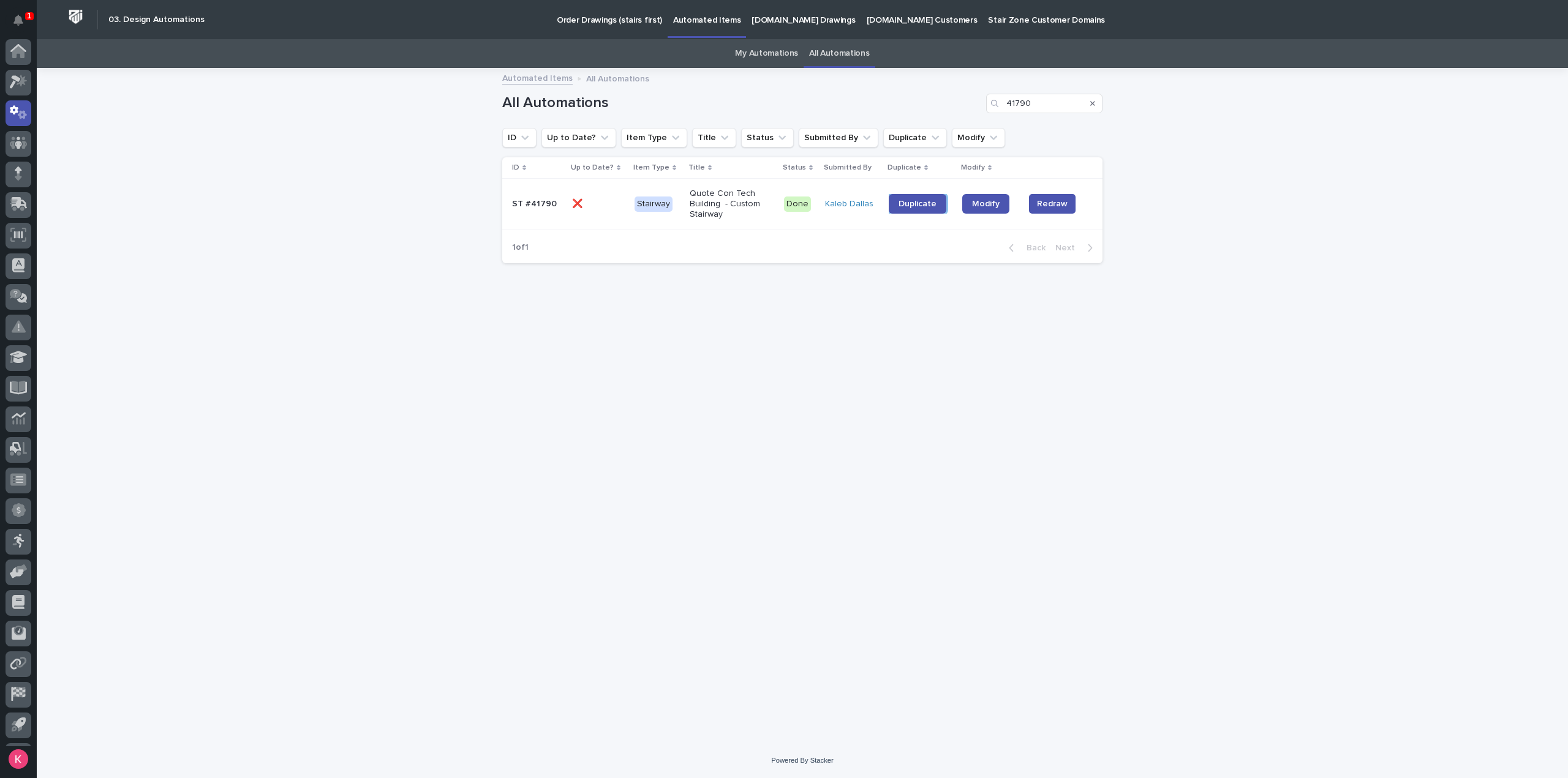
scroll to position [27, 0]
